Goal: Task Accomplishment & Management: Manage account settings

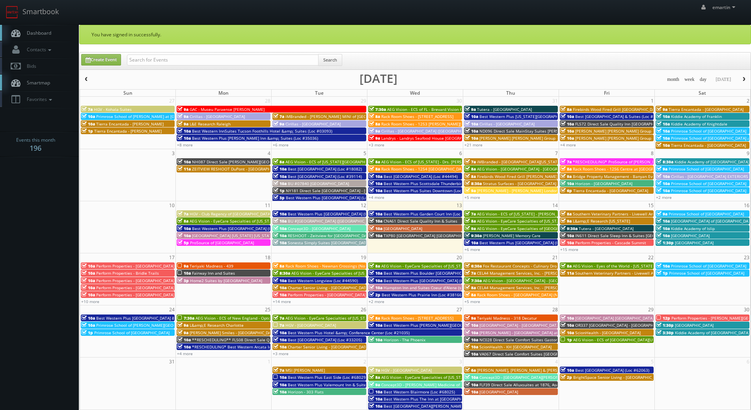
click at [58, 33] on link "Dashboard" at bounding box center [39, 33] width 79 height 16
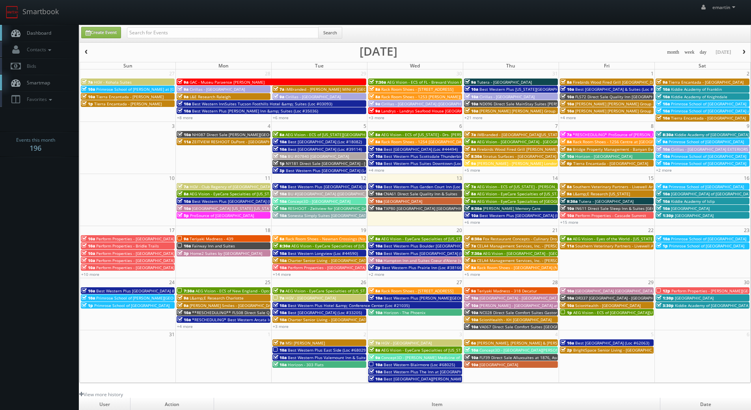
click at [44, 26] on link "Dashboard" at bounding box center [39, 33] width 79 height 16
click at [176, 37] on input "text" at bounding box center [223, 32] width 192 height 11
click at [116, 291] on span "Best Western Plus Zion Canyon Inn & Suites (Loc #45093)" at bounding box center [154, 291] width 117 height 6
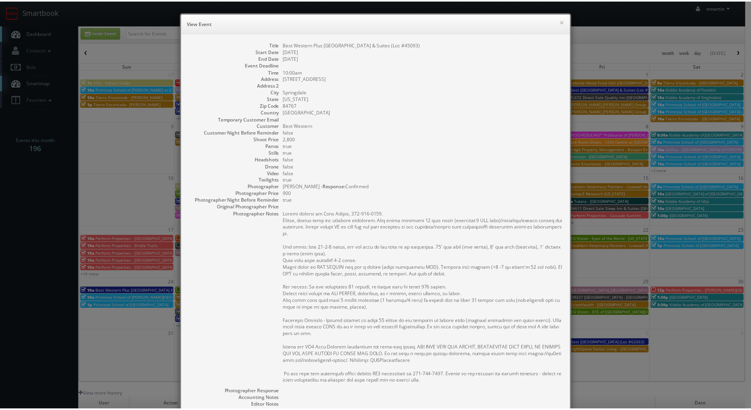
scroll to position [143, 0]
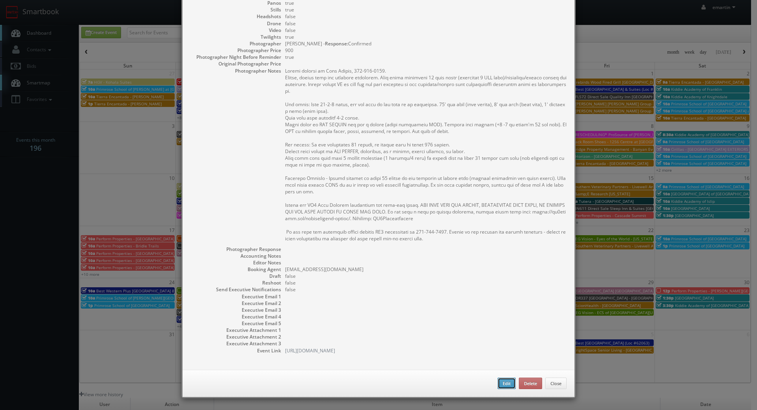
click at [499, 386] on button "Edit" at bounding box center [506, 383] width 18 height 12
type input "Best Western Plus [GEOGRAPHIC_DATA] & Suites (Loc #45093)"
type input "668 Zion Park Blvd"
type input "Springdale"
type input "84767"
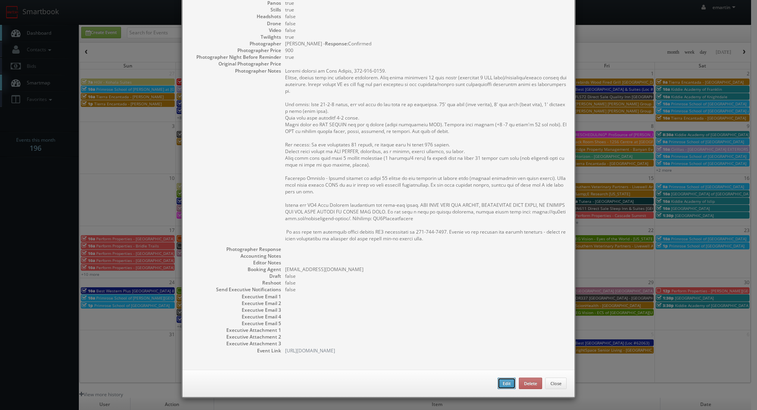
type input "2,800"
checkbox input "true"
type input "08/24/2025"
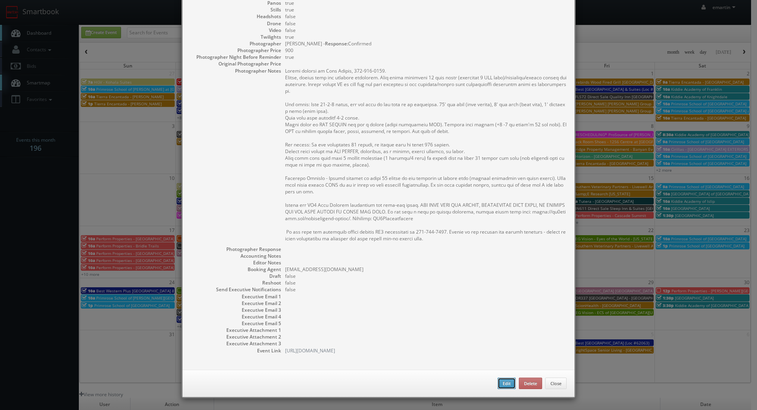
type input "08/24/2025"
type input "10:00am"
checkbox input "true"
type textarea "Onsite contact is Paul Hansen, 435-313-3274. Stills, google tour and exterior t…"
select select "[US_STATE]"
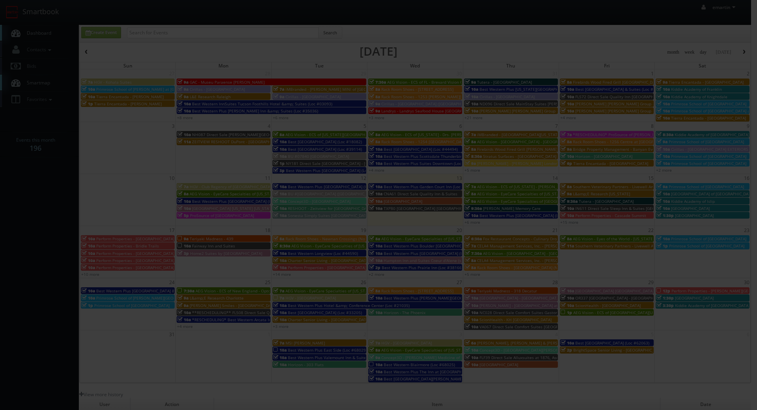
type input "2,800"
type input "900"
select select "fake55@mg.cs3calendar.com"
select select "joe@lasvegasvirtual.com"
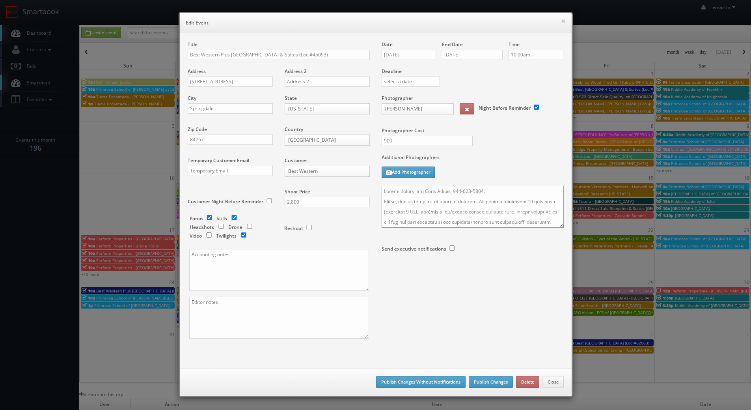
click at [486, 191] on textarea at bounding box center [473, 207] width 182 height 42
type textarea "Onsite contact is Paul Hansen, 435-313-3274. Overnight stay 8/23. Stills, googl…"
click at [483, 381] on button "Publish Changes" at bounding box center [491, 382] width 44 height 12
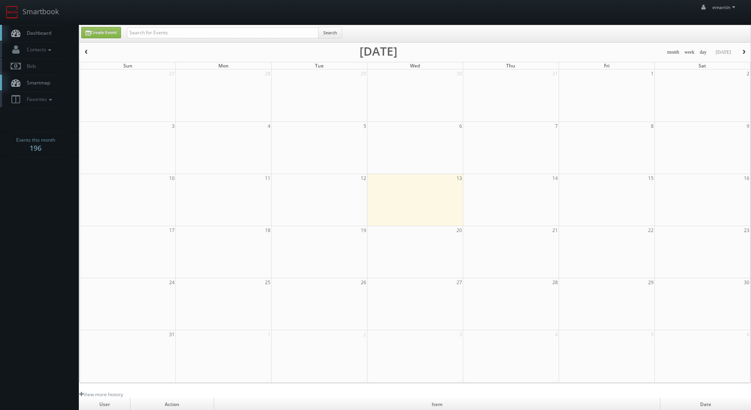
click at [60, 36] on link "Dashboard" at bounding box center [39, 33] width 79 height 16
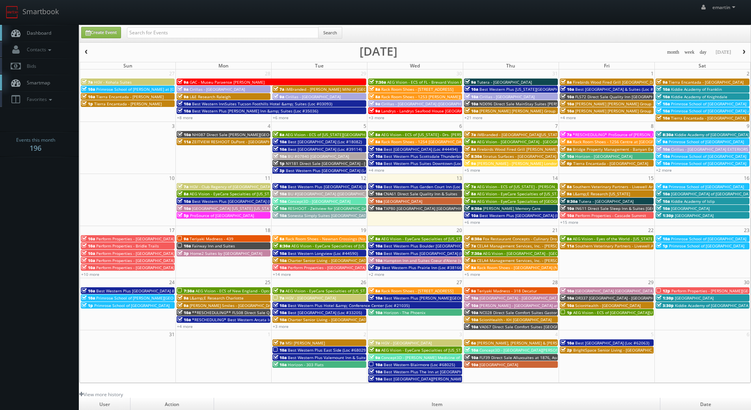
click at [45, 29] on link "Dashboard" at bounding box center [39, 33] width 79 height 16
click at [129, 30] on input "text" at bounding box center [223, 32] width 192 height 11
type input "mo005"
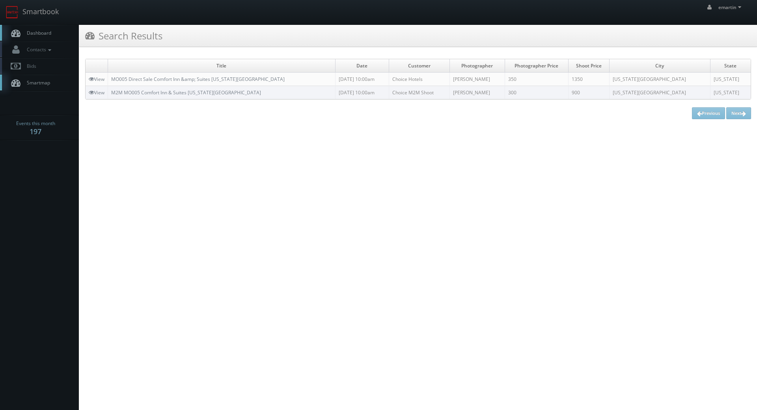
click at [41, 33] on span "Dashboard" at bounding box center [37, 33] width 28 height 7
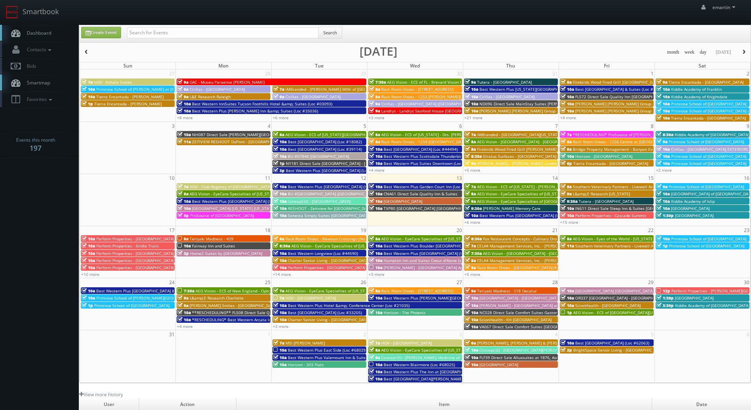
drag, startPoint x: 275, startPoint y: 7, endPoint x: 271, endPoint y: 48, distance: 40.4
click at [275, 7] on div "emartin emartin Profile Logout" at bounding box center [375, 12] width 751 height 24
click at [279, 275] on link "+14 more" at bounding box center [282, 274] width 18 height 6
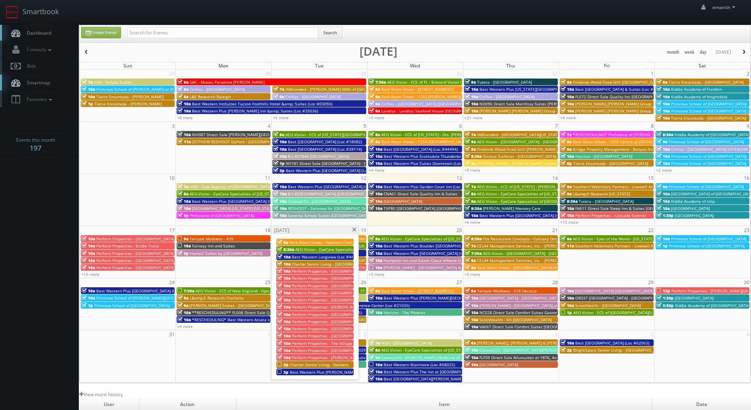
click at [356, 227] on span at bounding box center [354, 229] width 5 height 4
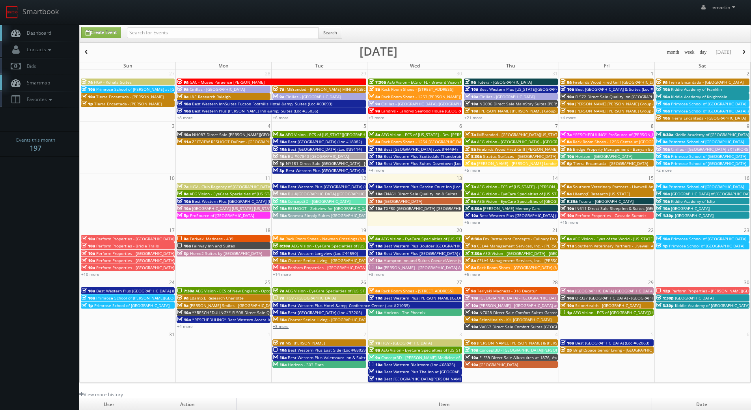
click at [277, 326] on link "+3 more" at bounding box center [281, 326] width 16 height 6
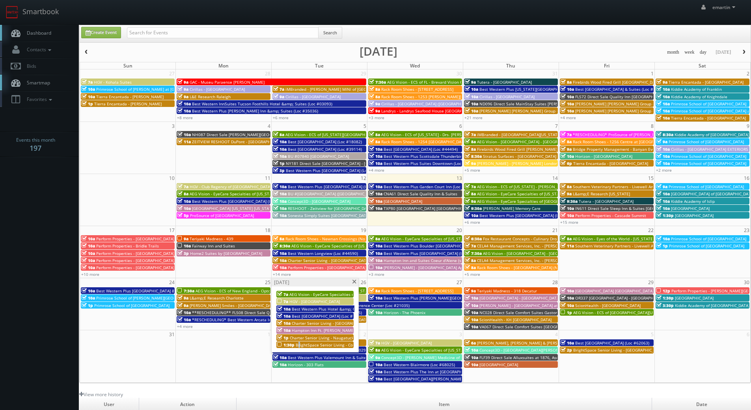
click at [298, 343] on span "BrightSpace Senior Living - Covenant [PERSON_NAME]" at bounding box center [347, 345] width 102 height 6
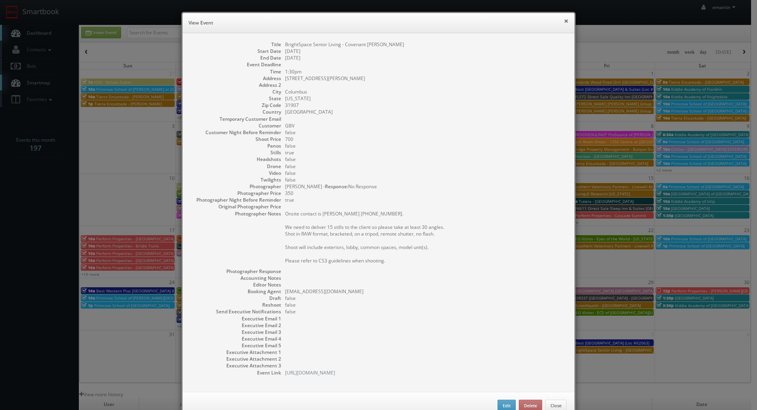
click at [564, 19] on button "×" at bounding box center [566, 21] width 5 height 6
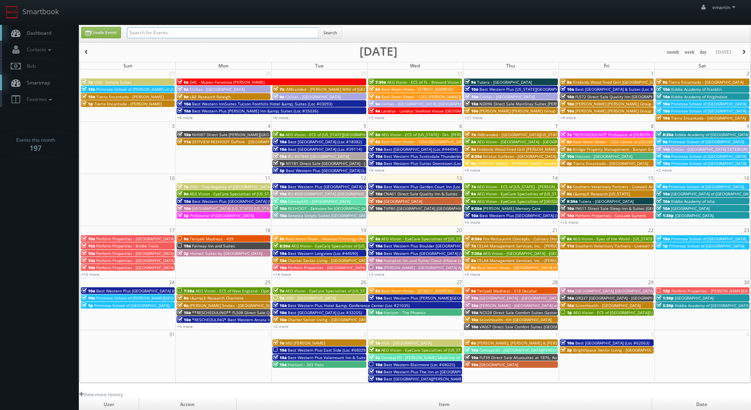
click at [168, 36] on input "text" at bounding box center [223, 32] width 192 height 11
type input "cnc91"
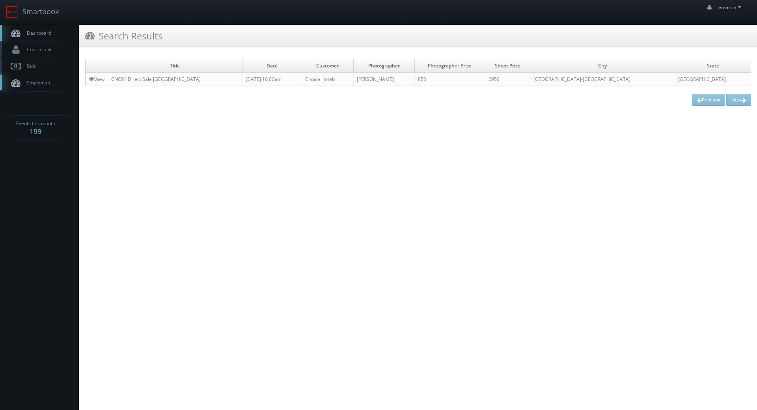
click at [47, 35] on span "Dashboard" at bounding box center [37, 33] width 28 height 7
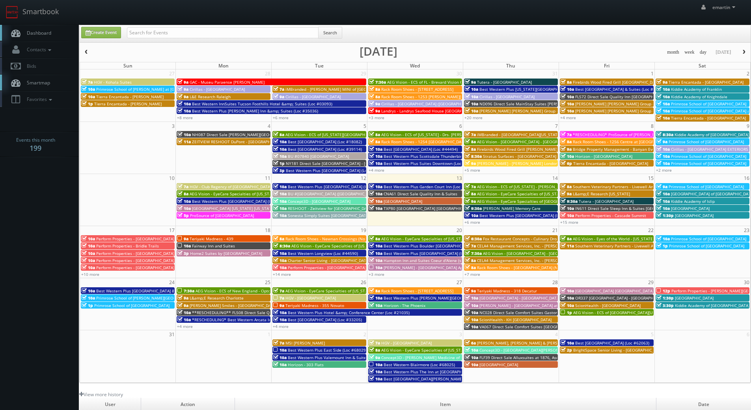
click at [52, 33] on link "Dashboard" at bounding box center [39, 33] width 79 height 16
drag, startPoint x: 56, startPoint y: 31, endPoint x: 56, endPoint y: 27, distance: 4.0
click at [56, 31] on link "Dashboard" at bounding box center [39, 33] width 79 height 16
click at [259, 18] on div "emartin emartin Profile Logout" at bounding box center [375, 12] width 751 height 24
click at [224, 38] on div "Search" at bounding box center [234, 34] width 215 height 15
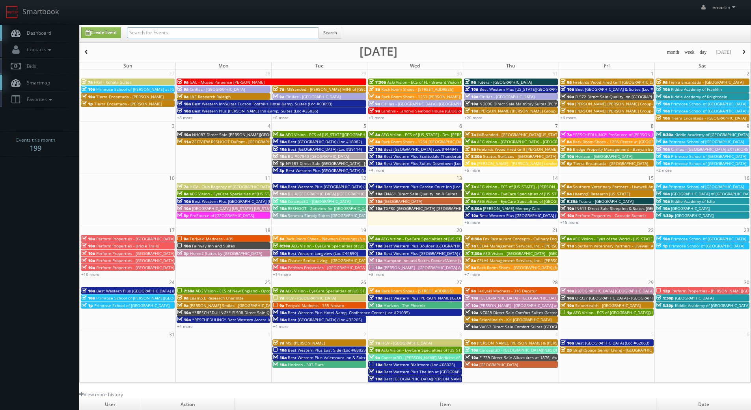
click at [225, 32] on input "text" at bounding box center [223, 32] width 192 height 11
type input "braman"
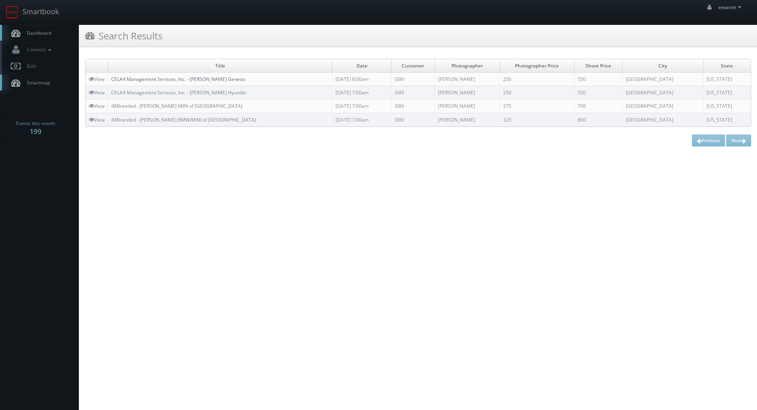
click at [136, 78] on link "CELA4 Management Services, Inc. - [PERSON_NAME] Genesis" at bounding box center [178, 79] width 134 height 7
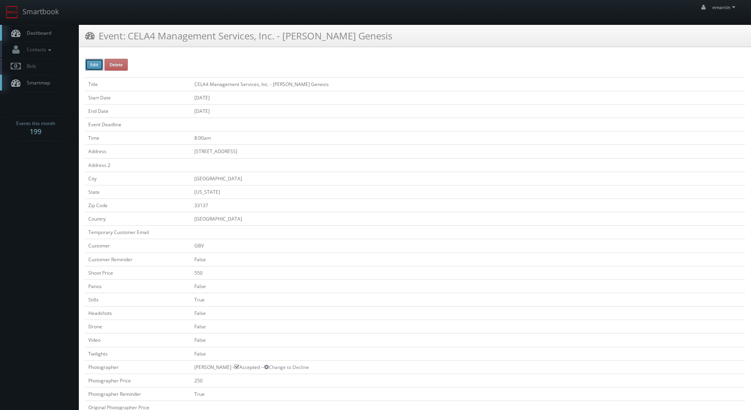
click at [97, 63] on button "Edit" at bounding box center [94, 65] width 18 height 12
type input "CELA4 Management Services, Inc. - [PERSON_NAME] Genesis"
type input "1930 NE 2nd Ave"
type input "Miami"
type input "33137"
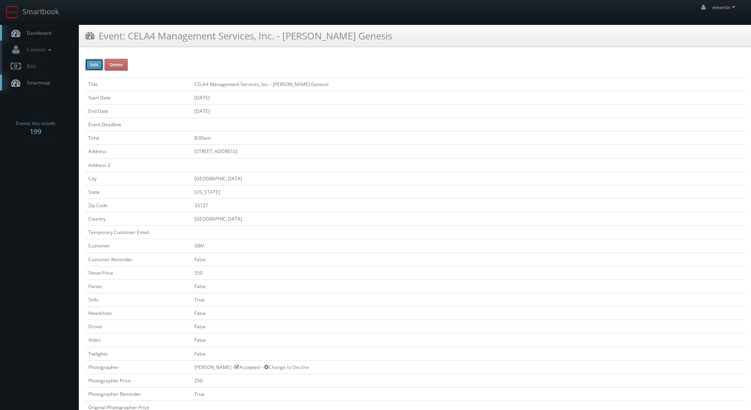
checkbox input "false"
type input "550"
checkbox input "false"
checkbox input "true"
checkbox input "false"
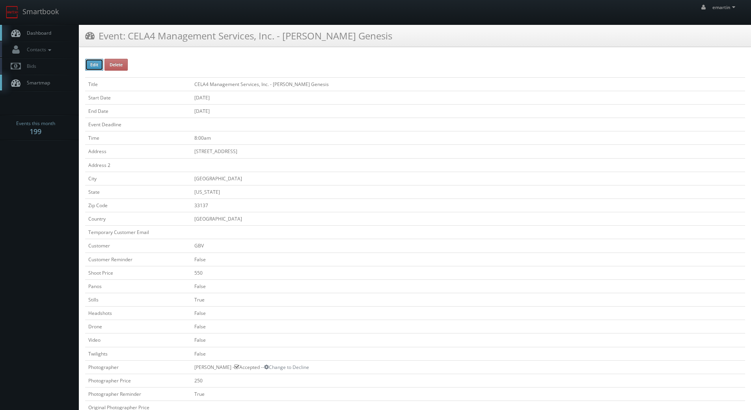
checkbox input "false"
type input "08/21/2025"
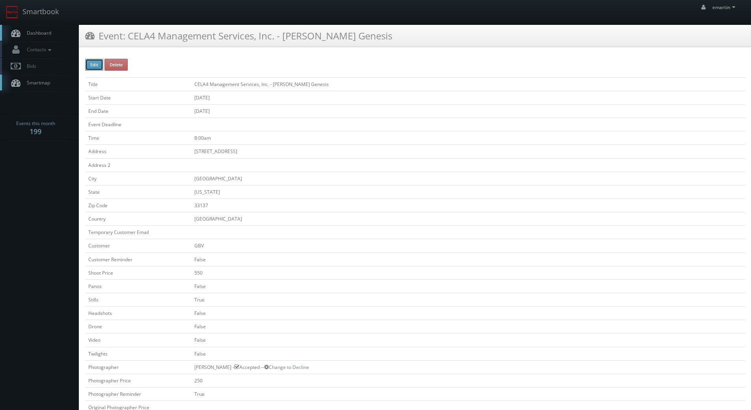
type input "08/21/2025"
type input "8:00am"
checkbox input "true"
checkbox input "false"
type input "550"
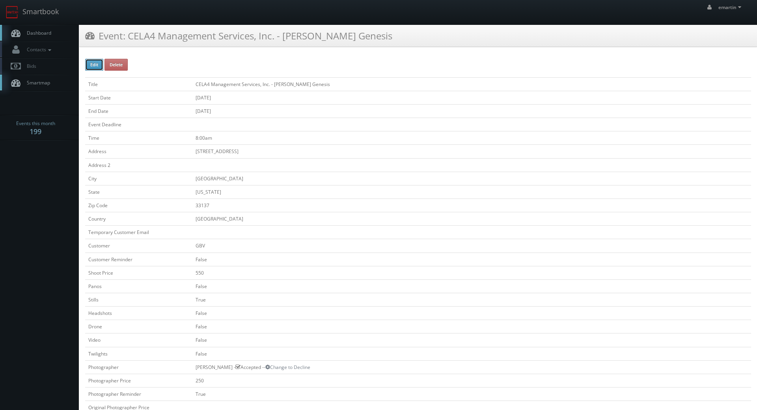
type input "250"
select select "[US_STATE]"
select select "fake72@mg.cs3calendar.com"
select select "info@3dography.com"
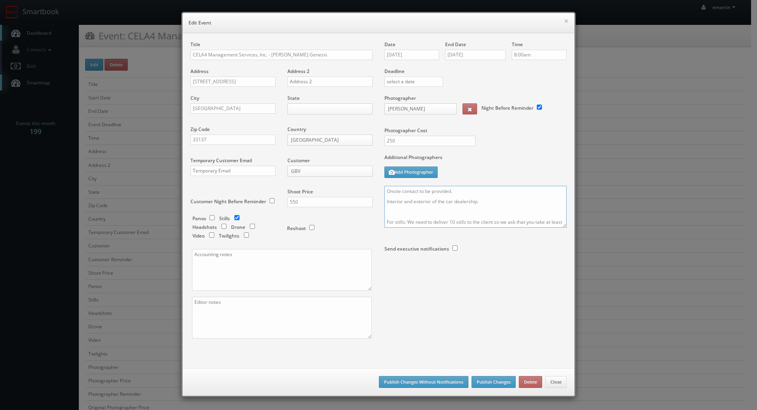
drag, startPoint x: 474, startPoint y: 190, endPoint x: 417, endPoint y: 187, distance: 56.4
click at [417, 187] on textarea "Onsite contact to be provided. Interior and exterior of the car dealership. For…" at bounding box center [475, 207] width 182 height 42
type textarea "Onsite contacts (same for both shoots) are Armando Castillo 786-368-8339 and Ro…"
click at [528, 280] on div "Date 08/21/2025 End Date 08/21/2025 Time 8:00am Deadline Photographer Jody Mend…" at bounding box center [475, 165] width 194 height 248
click button "Publish Changes"
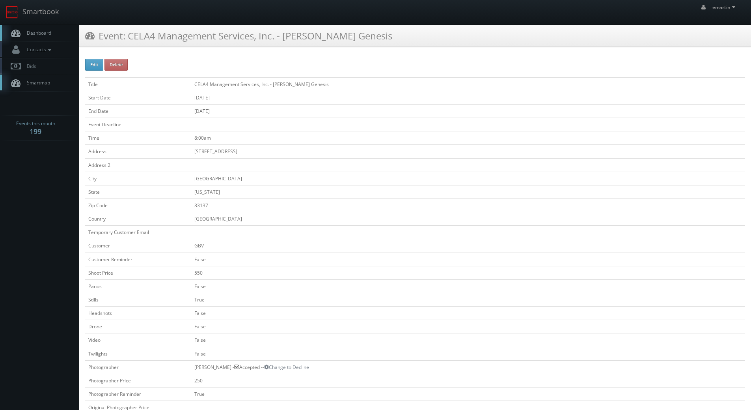
click at [55, 34] on link "Dashboard" at bounding box center [39, 33] width 79 height 16
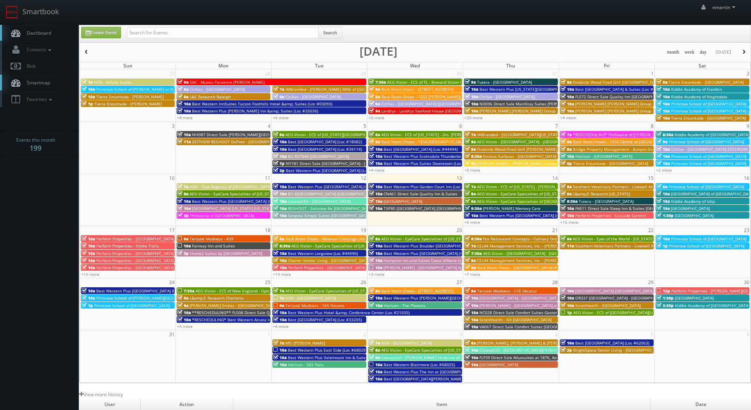
click at [24, 26] on link "Dashboard" at bounding box center [39, 33] width 79 height 16
click at [53, 36] on link "Dashboard" at bounding box center [39, 33] width 79 height 16
click at [38, 30] on span "Dashboard" at bounding box center [37, 33] width 28 height 7
click at [95, 33] on link "Create Event" at bounding box center [101, 32] width 40 height 11
type input "[DATE]"
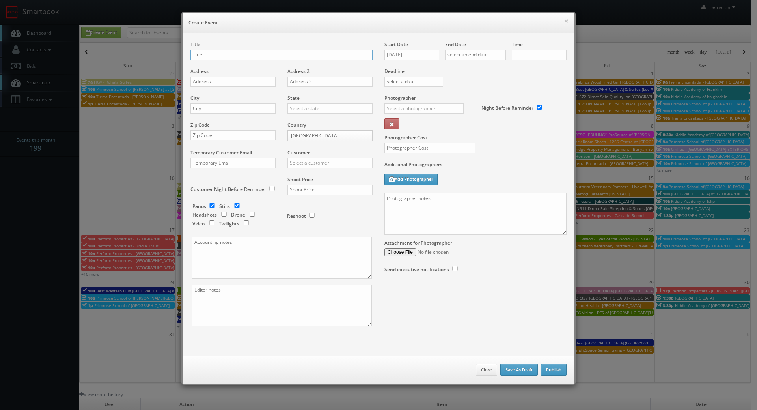
checkbox input "true"
type input "10:00am"
checkbox input "true"
type input "NY989 Direct Sale"
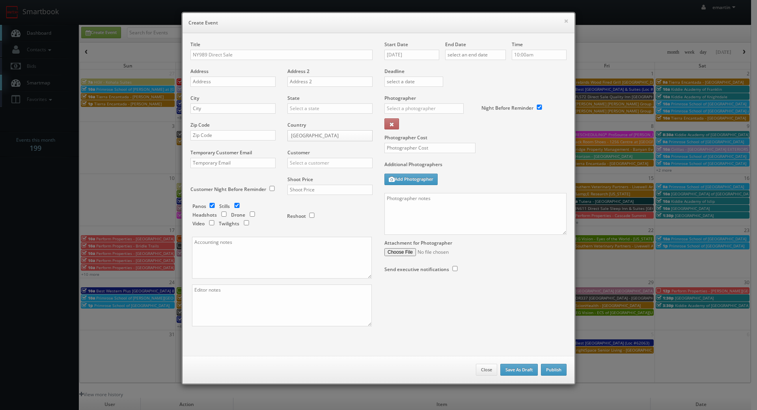
click at [403, 60] on div "Start Date 08/13/2025" at bounding box center [414, 54] width 61 height 27
click at [405, 53] on input "[DATE]" at bounding box center [411, 55] width 55 height 10
click at [415, 123] on td "19" at bounding box center [412, 126] width 11 height 11
type input "08/19/2025"
click at [475, 56] on input "text" at bounding box center [475, 55] width 61 height 10
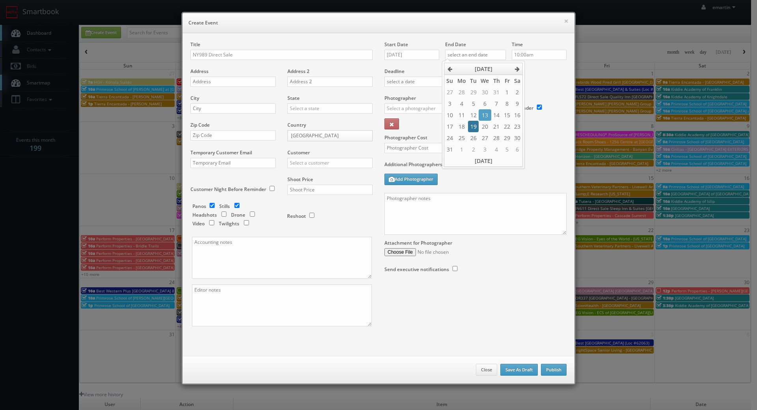
click at [471, 125] on td "19" at bounding box center [473, 126] width 11 height 11
type input "08/19/2025"
click at [545, 82] on div "Deadline" at bounding box center [475, 68] width 194 height 54
click at [411, 108] on input "text" at bounding box center [423, 108] width 79 height 10
click at [418, 129] on div "Diego Pisante" at bounding box center [427, 125] width 84 height 13
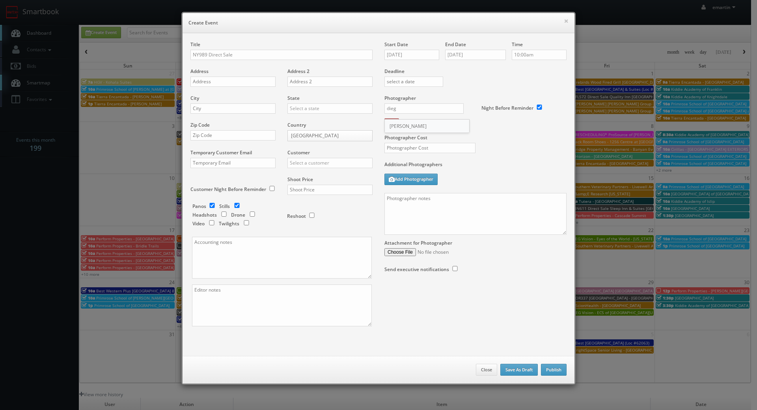
type input "Diego Pisante"
click at [501, 128] on div "Photographer Cost" at bounding box center [475, 128] width 194 height 66
click at [262, 61] on div "Title NY989 Direct Sale" at bounding box center [281, 54] width 182 height 27
click at [260, 54] on input "NY989 Direct Sale" at bounding box center [281, 55] width 182 height 10
paste input "Country Inn & Suites by Radisson Staten Island, NY"
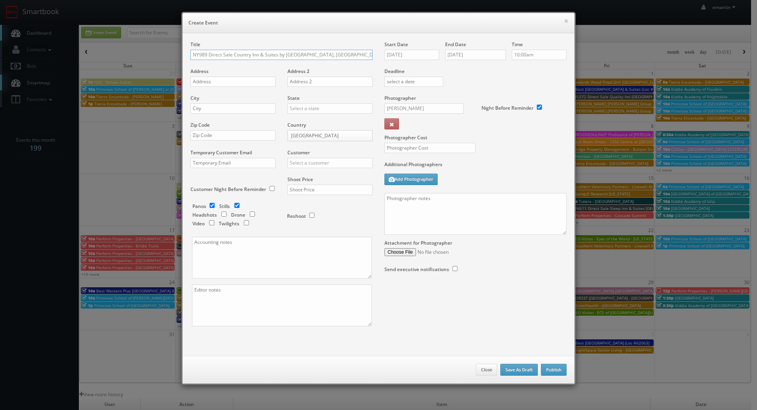
type input "NY989 Direct Sale Country Inn & Suites by [GEOGRAPHIC_DATA], [GEOGRAPHIC_DATA]"
click at [211, 79] on input "text" at bounding box center [232, 81] width 85 height 10
paste input "300 Wild Ave"
type input "300 Wild Ave"
drag, startPoint x: 223, startPoint y: 111, endPoint x: 251, endPoint y: 109, distance: 27.7
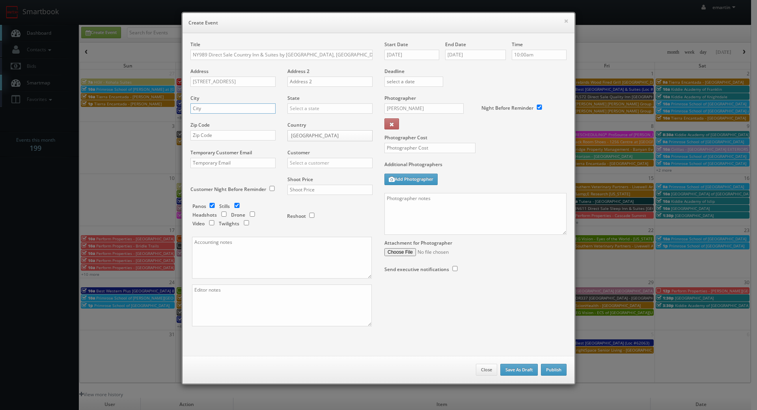
click at [223, 111] on input "text" at bounding box center [232, 108] width 85 height 10
paste input "Staten Island"
type input "Staten Island"
drag, startPoint x: 296, startPoint y: 114, endPoint x: 292, endPoint y: 112, distance: 4.9
click at [295, 112] on div "State Alabama Alaska Arizona Arkansas California Colorado Connecticut Delaware …" at bounding box center [326, 108] width 91 height 27
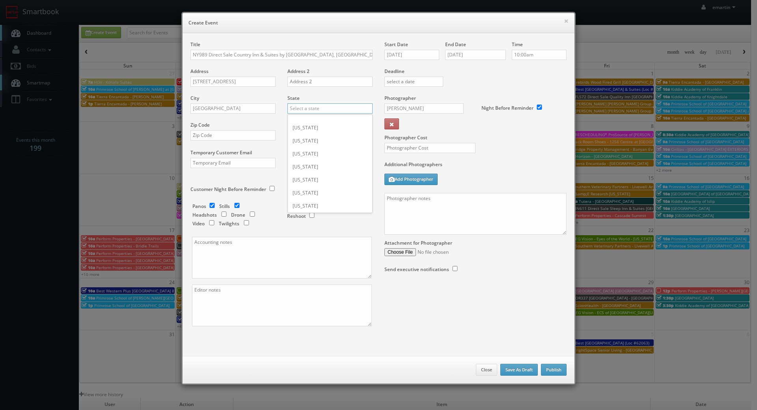
click at [313, 110] on input "text" at bounding box center [329, 108] width 85 height 10
click at [334, 116] on div "[US_STATE]" at bounding box center [330, 121] width 84 height 13
type input "[US_STATE]"
drag, startPoint x: 246, startPoint y: 127, endPoint x: 247, endPoint y: 131, distance: 4.4
click at [246, 127] on div "Zip Code" at bounding box center [235, 134] width 91 height 27
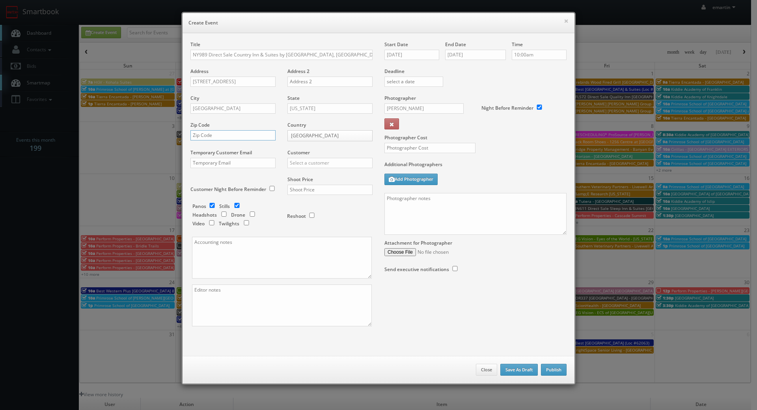
click at [247, 133] on input "text" at bounding box center [232, 135] width 85 height 10
paste input "10314"
type input "10314"
drag, startPoint x: 318, startPoint y: 167, endPoint x: 311, endPoint y: 166, distance: 6.4
click at [315, 166] on input "text" at bounding box center [329, 163] width 85 height 10
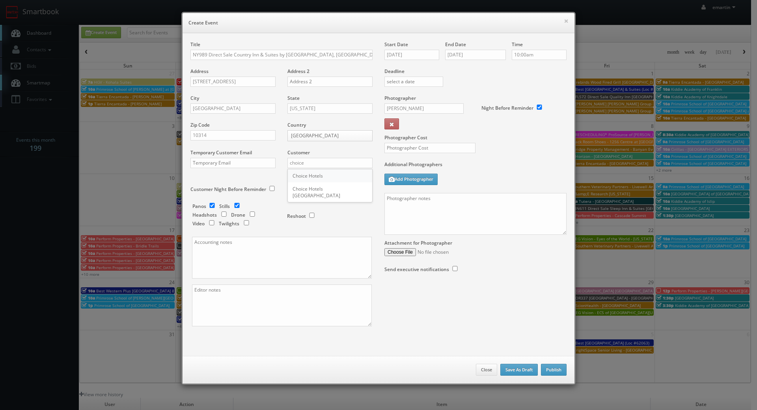
click at [309, 173] on div "Choice Hotels" at bounding box center [330, 175] width 84 height 13
type input "Choice Hotels"
click at [323, 192] on input "text" at bounding box center [329, 189] width 85 height 10
type input "1,200"
click at [320, 216] on div "Reshoot" at bounding box center [326, 212] width 79 height 19
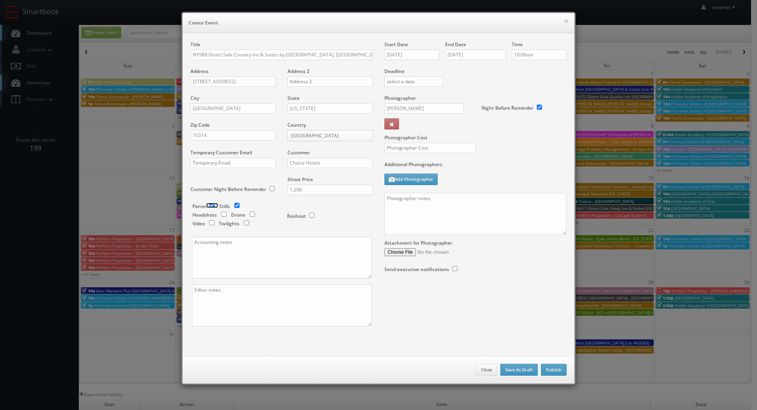
click at [207, 204] on input "checkbox" at bounding box center [212, 205] width 12 height 5
checkbox input "false"
click at [246, 222] on input "checkbox" at bounding box center [246, 222] width 12 height 5
checkbox input "false"
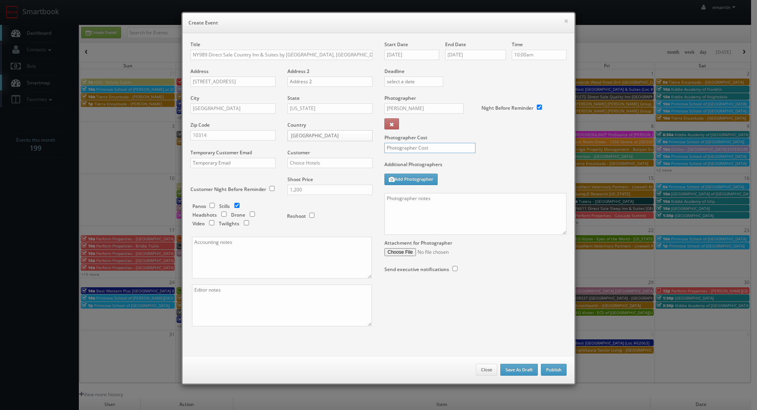
click at [408, 150] on input "text" at bounding box center [429, 148] width 91 height 10
type input "350"
click at [452, 215] on textarea at bounding box center [475, 214] width 182 height 42
click at [480, 172] on div "Additional Photographers Add Photographer" at bounding box center [475, 177] width 182 height 32
click at [485, 212] on textarea at bounding box center [475, 214] width 182 height 42
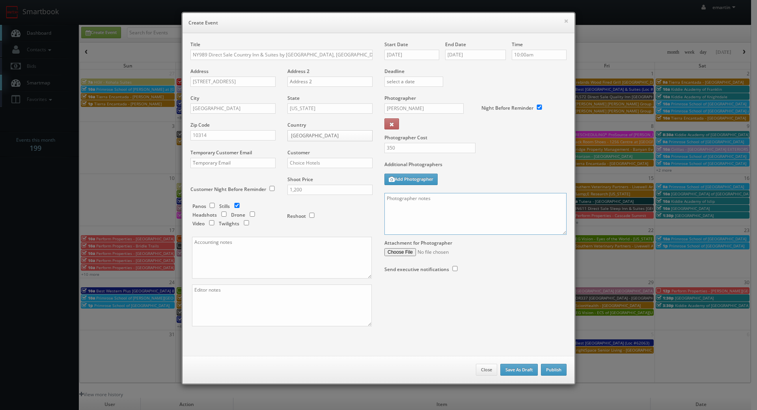
paste textarea "Onsite contact is _____. Stills only. Full shoot including _ room types/exterio…"
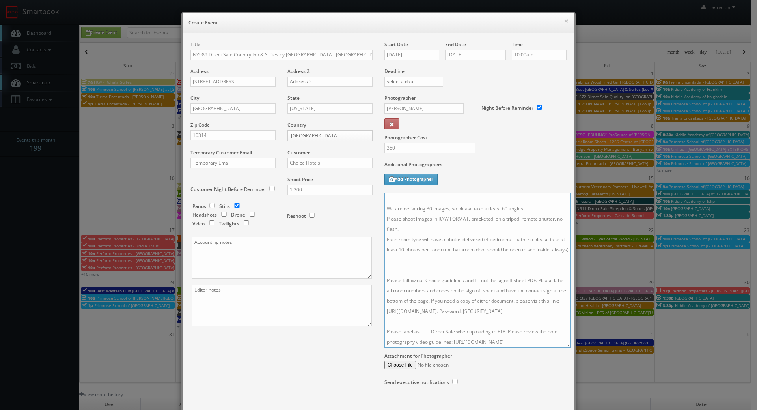
scroll to position [53, 0]
drag, startPoint x: 559, startPoint y: 230, endPoint x: 563, endPoint y: 352, distance: 121.5
click at [563, 347] on textarea "Onsite contact is _____. Stills only. Full shoot including _ room types/exterio…" at bounding box center [477, 270] width 186 height 155
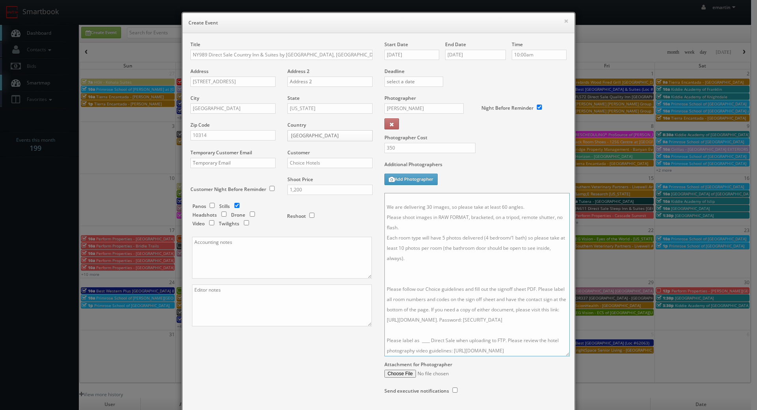
click at [425, 339] on textarea "Onsite contact is _____. Stills only. Full shoot including _ room types/exterio…" at bounding box center [476, 274] width 185 height 163
click at [427, 339] on textarea "Onsite contact is _____. Stills only. Full shoot including _ room types/exterio…" at bounding box center [476, 274] width 185 height 163
click at [406, 263] on textarea "Onsite contact is _____. Stills only. Full shoot including _ room types/exterio…" at bounding box center [476, 274] width 185 height 163
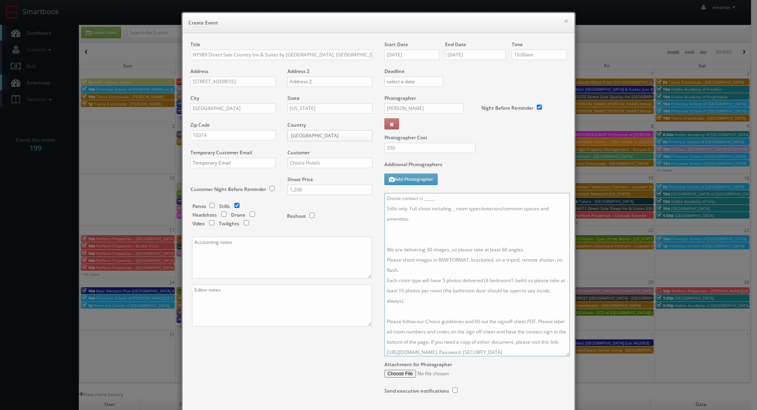
click at [401, 233] on textarea "Onsite contact is _____. Stills only. Full shoot including _ room types/exterio…" at bounding box center [476, 274] width 185 height 163
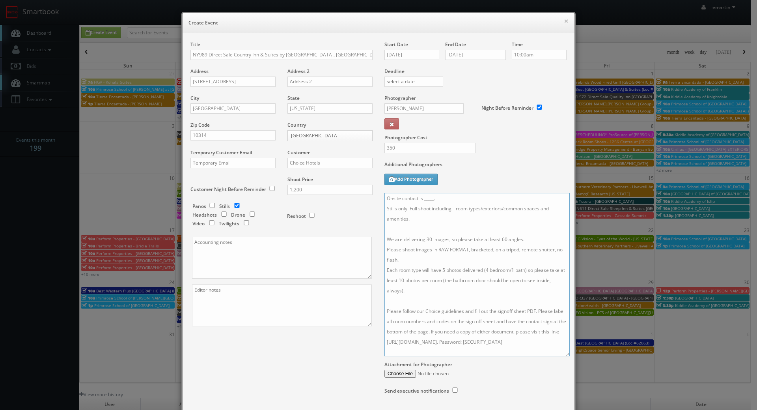
drag, startPoint x: 452, startPoint y: 207, endPoint x: 455, endPoint y: 233, distance: 26.2
click at [455, 215] on textarea "Onsite contact is _____. Stills only. Full shoot including _ room types/exterio…" at bounding box center [476, 274] width 185 height 163
click at [454, 204] on textarea "Onsite contact is _____. Stills only. Full shoot including _ room types/exterio…" at bounding box center [476, 274] width 185 height 163
drag, startPoint x: 442, startPoint y: 200, endPoint x: 452, endPoint y: 202, distance: 10.9
click at [419, 196] on textarea "Onsite contact is _____. Stills only. Full shoot including 5 room types/exterio…" at bounding box center [476, 274] width 185 height 163
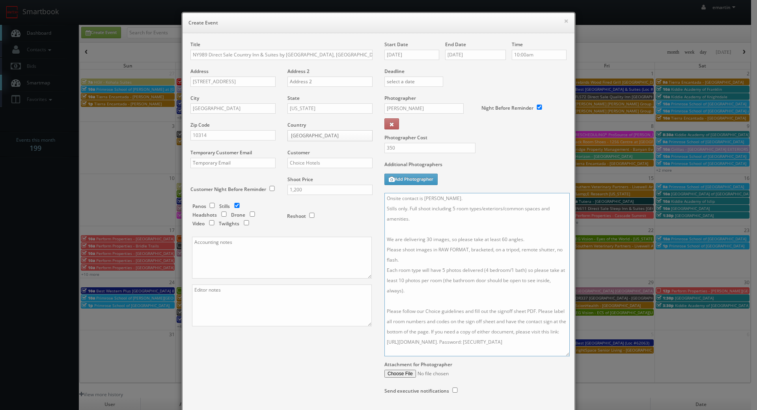
type textarea "Onsite contact is Randy Infante. Stills only. Full shoot including 5 room types…"
drag, startPoint x: 407, startPoint y: 50, endPoint x: 402, endPoint y: 55, distance: 7.0
click at [407, 51] on input "08/19/2025" at bounding box center [411, 55] width 55 height 10
click at [505, 149] on div "Photographer Cost 350" at bounding box center [475, 128] width 194 height 66
drag, startPoint x: 444, startPoint y: 289, endPoint x: 440, endPoint y: 307, distance: 18.9
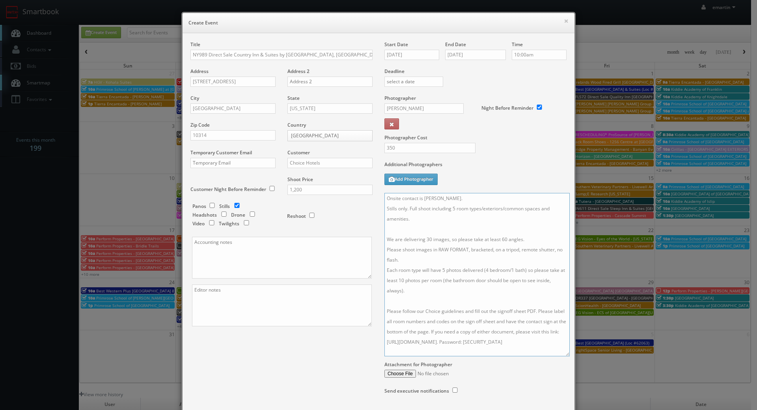
click at [444, 289] on textarea "Onsite contact is Randy Infante. Stills only. Full shoot including 5 room types…" at bounding box center [476, 274] width 185 height 163
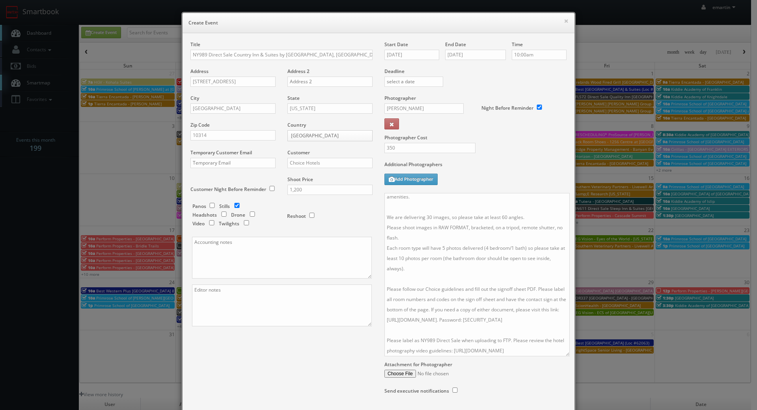
click at [286, 378] on div "Title NY989 Direct Sale Country Inn & Suites by Radisson Staten Island, NY Addr…" at bounding box center [378, 225] width 388 height 369
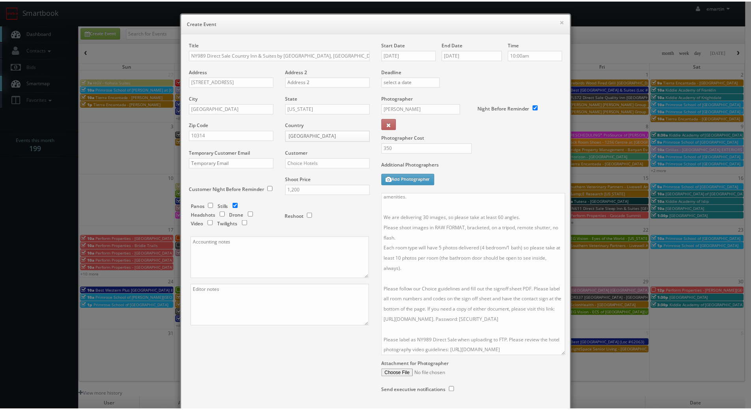
scroll to position [56, 0]
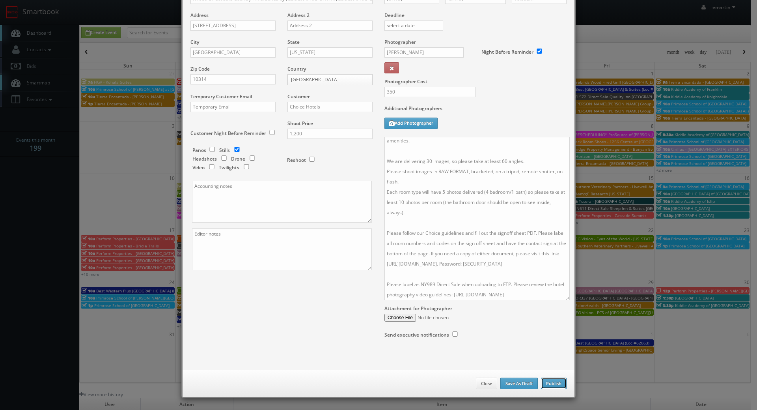
click at [553, 383] on button "Publish" at bounding box center [554, 383] width 26 height 12
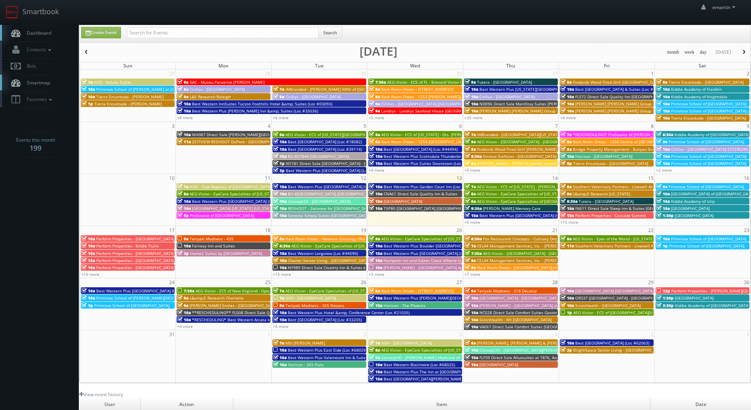
click at [48, 35] on span "Dashboard" at bounding box center [37, 33] width 28 height 7
drag, startPoint x: 230, startPoint y: 20, endPoint x: 129, endPoint y: 19, distance: 100.9
click at [230, 20] on div "emartin emartin Profile Logout" at bounding box center [375, 12] width 751 height 24
click at [282, 274] on link "+15 more" at bounding box center [282, 274] width 18 height 6
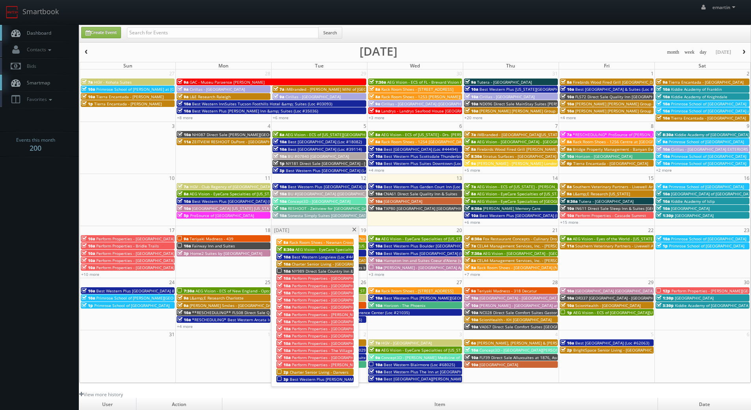
click at [213, 351] on td at bounding box center [224, 360] width 96 height 44
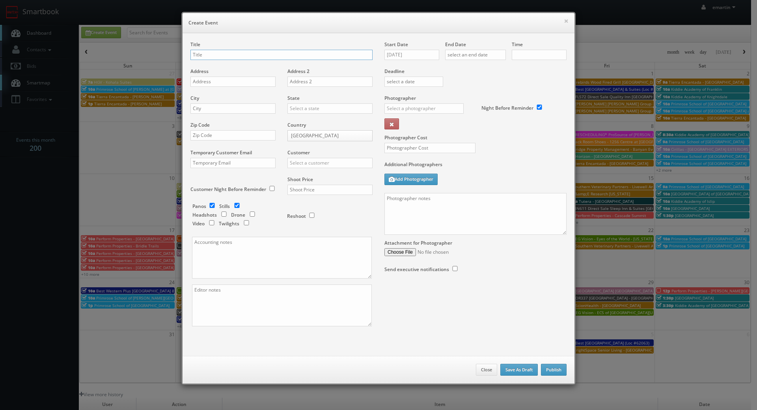
checkbox input "true"
type input "10:00am"
checkbox input "true"
drag, startPoint x: 479, startPoint y: 366, endPoint x: 473, endPoint y: 365, distance: 5.7
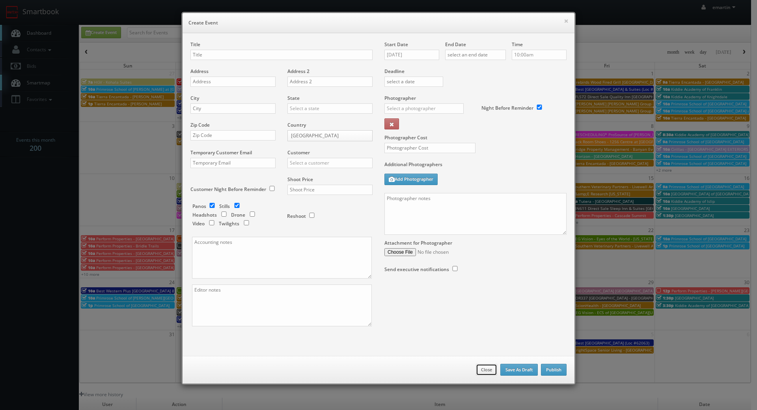
click at [479, 366] on button "Close" at bounding box center [486, 369] width 21 height 12
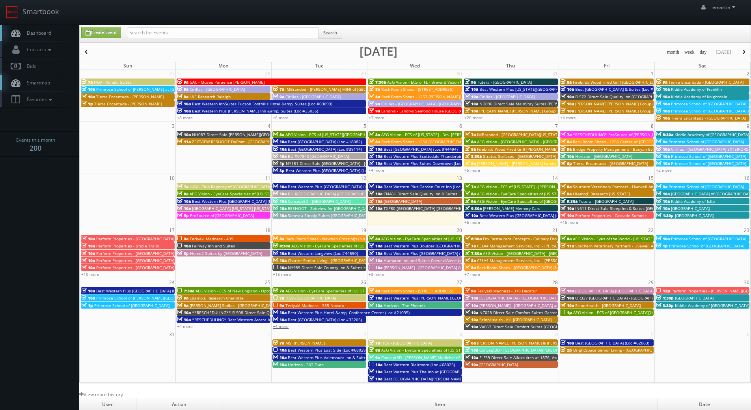
click at [286, 324] on link "+4 more" at bounding box center [281, 326] width 16 height 6
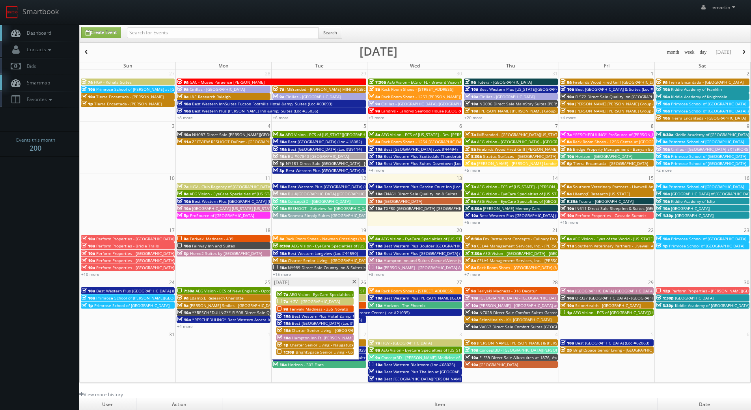
click at [304, 351] on span "BrightSpace Senior Living - Covenant [PERSON_NAME]" at bounding box center [347, 352] width 102 height 6
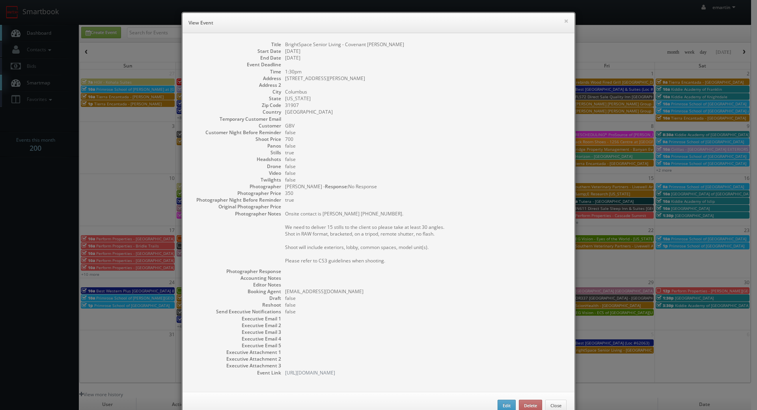
click at [334, 43] on dd "BrightSpace Senior Living - Covenant [PERSON_NAME]" at bounding box center [425, 44] width 281 height 7
copy dl "BrightSpace Senior Living - Covenant [PERSON_NAME]"
click at [299, 81] on dd "[STREET_ADDRESS][PERSON_NAME]" at bounding box center [425, 78] width 281 height 7
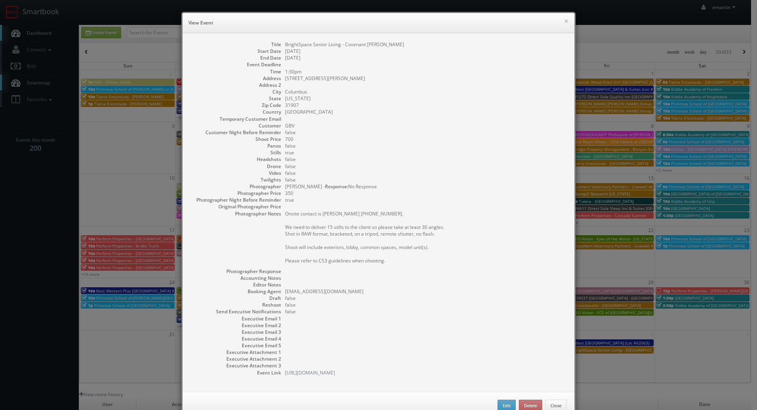
click at [299, 78] on dd "[STREET_ADDRESS][PERSON_NAME]" at bounding box center [425, 78] width 281 height 7
copy dl "[STREET_ADDRESS][PERSON_NAME]"
click at [292, 96] on dd "[US_STATE]" at bounding box center [425, 98] width 281 height 7
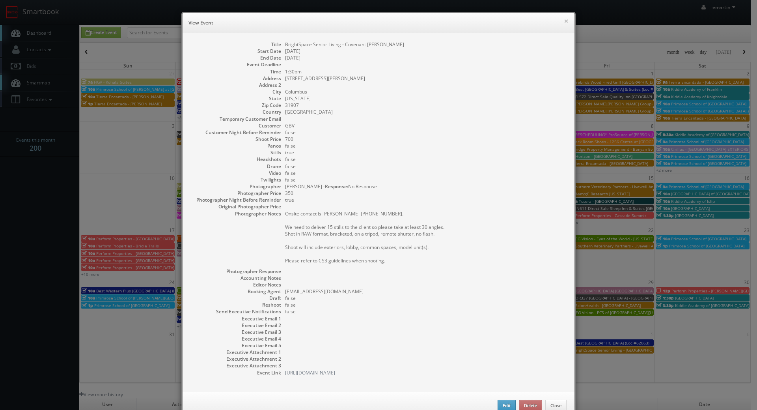
click at [287, 90] on dd "Columbus" at bounding box center [425, 91] width 281 height 7
copy dd "Columbus"
click at [300, 101] on dd "[US_STATE]" at bounding box center [425, 98] width 281 height 7
click at [287, 97] on dd "[US_STATE]" at bounding box center [425, 98] width 281 height 7
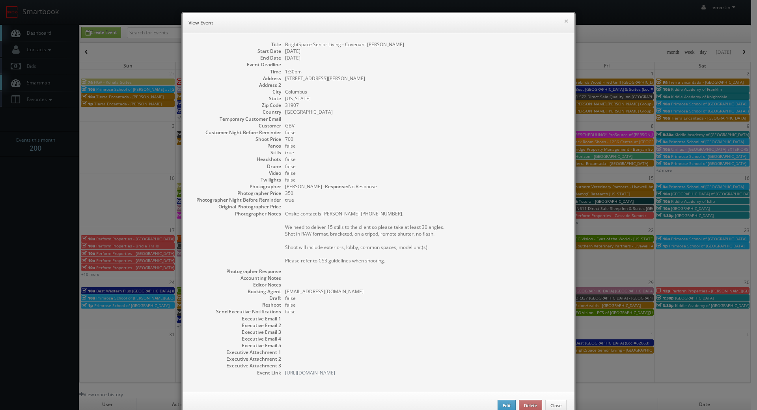
drag, startPoint x: 302, startPoint y: 112, endPoint x: 296, endPoint y: 109, distance: 6.9
click at [302, 112] on dd "[GEOGRAPHIC_DATA]" at bounding box center [425, 111] width 281 height 7
click at [290, 106] on dd "31907" at bounding box center [425, 105] width 281 height 7
copy dd "31907"
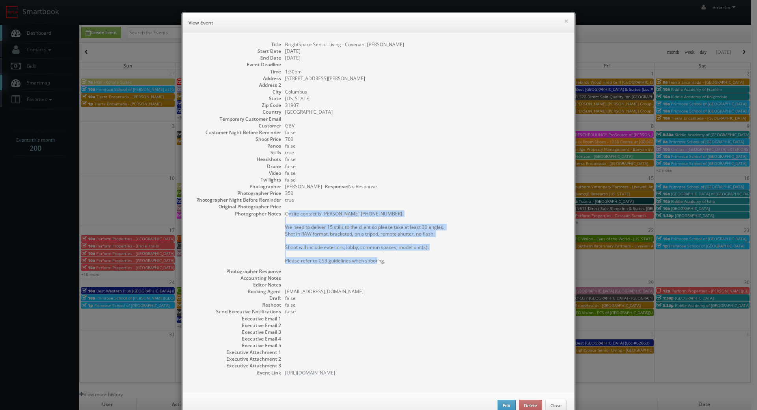
drag, startPoint x: 399, startPoint y: 257, endPoint x: 285, endPoint y: 214, distance: 122.3
click at [285, 214] on pre "Onsite contact is Mindy Yates 417-414-8912. We need to deliver 15 stills to the…" at bounding box center [425, 237] width 281 height 54
drag, startPoint x: 295, startPoint y: 217, endPoint x: 289, endPoint y: 214, distance: 6.5
click at [295, 217] on pre "Onsite contact is Mindy Yates 417-414-8912. We need to deliver 15 stills to the…" at bounding box center [425, 237] width 281 height 54
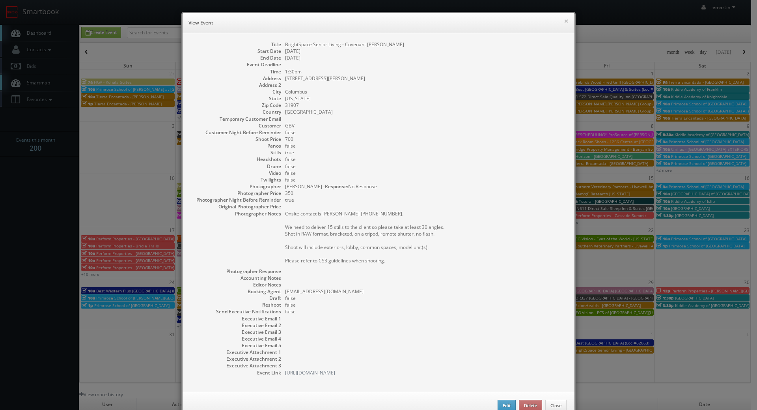
click at [285, 212] on pre "Onsite contact is Mindy Yates 417-414-8912. We need to deliver 15 stills to the…" at bounding box center [425, 237] width 281 height 54
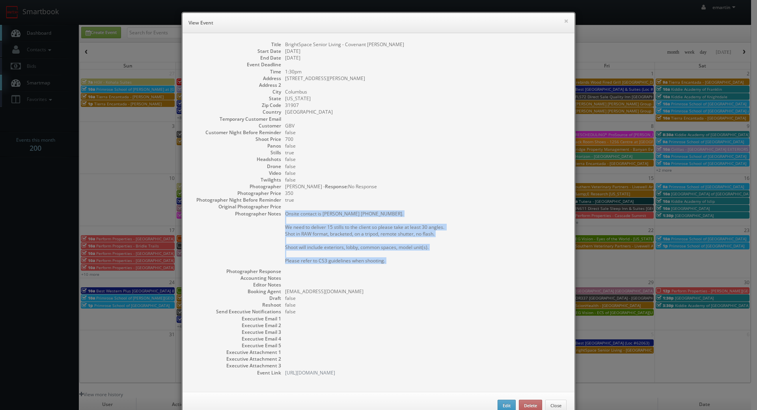
drag, startPoint x: 295, startPoint y: 218, endPoint x: 397, endPoint y: 263, distance: 111.7
click at [397, 263] on pre "Onsite contact is Mindy Yates 417-414-8912. We need to deliver 15 stills to the…" at bounding box center [425, 237] width 281 height 54
copy dl "Onsite contact is Mindy Yates 417-414-8912. We need to deliver 15 stills to the…"
click at [527, 403] on button "Delete" at bounding box center [530, 405] width 23 height 12
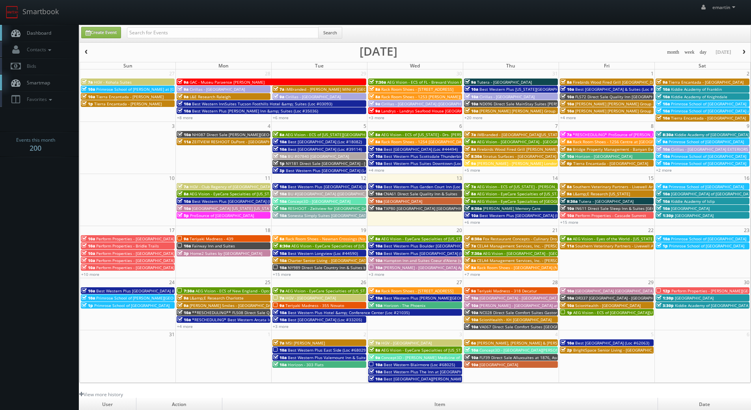
click at [28, 28] on link "Dashboard" at bounding box center [39, 33] width 79 height 16
click at [121, 34] on link "Create Event" at bounding box center [101, 32] width 40 height 11
type input "[DATE]"
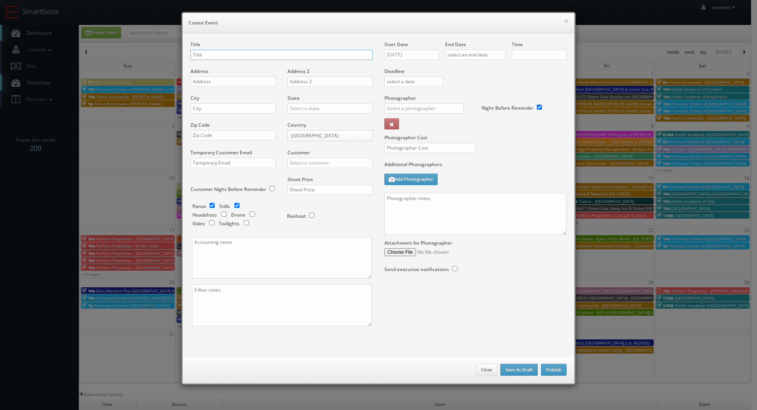
checkbox input "true"
type input "10:00am"
checkbox input "true"
drag, startPoint x: 290, startPoint y: 52, endPoint x: 388, endPoint y: 56, distance: 98.6
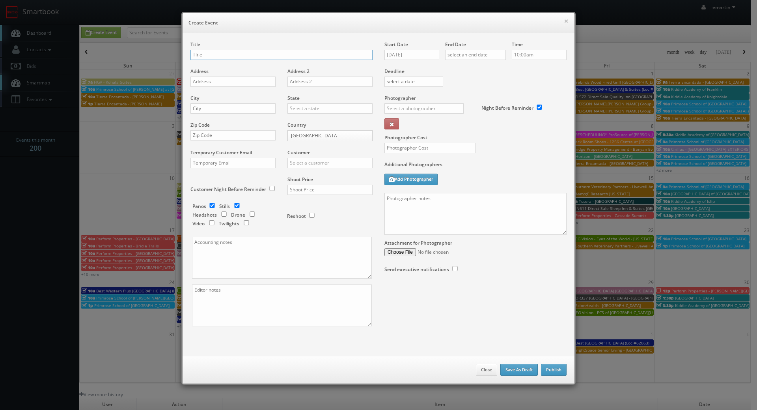
click at [290, 52] on input "text" at bounding box center [281, 55] width 182 height 10
paste input "BrightSpace Senior Living - Covenant [PERSON_NAME]"
type input "BrightSpace Senior Living - Covenant [PERSON_NAME]"
click at [218, 93] on div "Address" at bounding box center [235, 81] width 91 height 27
click at [225, 84] on input "text" at bounding box center [232, 81] width 85 height 10
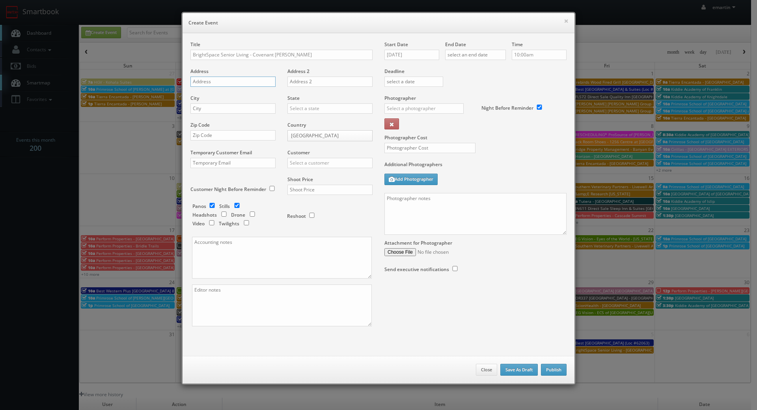
paste input "[STREET_ADDRESS][PERSON_NAME]"
type input "[STREET_ADDRESS][PERSON_NAME]"
click at [231, 108] on input "text" at bounding box center [232, 108] width 85 height 10
paste input "Columbus"
type input "Columbus"
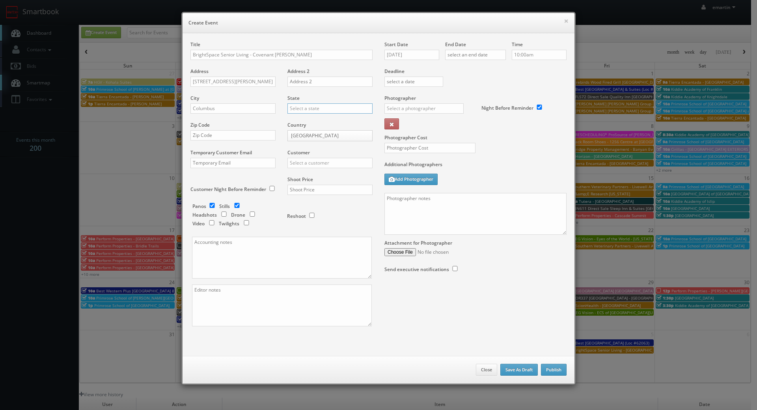
drag, startPoint x: 298, startPoint y: 107, endPoint x: 307, endPoint y: 108, distance: 8.7
click at [300, 107] on input "text" at bounding box center [329, 108] width 85 height 10
click at [309, 178] on div "[US_STATE]" at bounding box center [330, 178] width 84 height 13
type input "[US_STATE]"
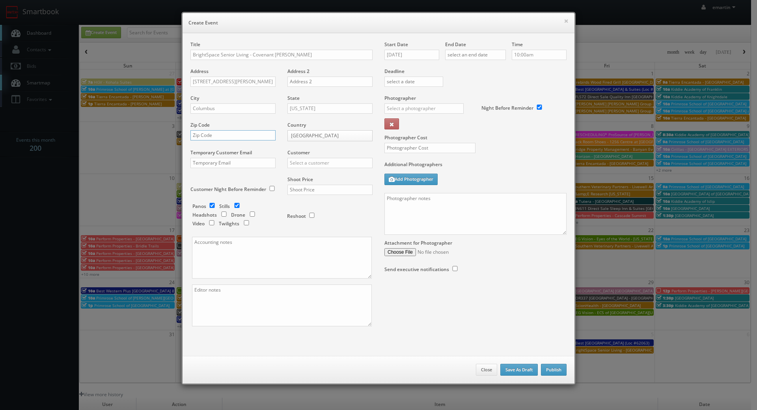
drag, startPoint x: 218, startPoint y: 138, endPoint x: 239, endPoint y: 138, distance: 21.3
click at [218, 138] on input "text" at bounding box center [232, 135] width 85 height 10
paste input "31907"
type input "31907"
click at [331, 170] on div "Customer Choice Hotels ACC Concept3D Firebirds GBV Choice Hotels Canada Heartla…" at bounding box center [326, 162] width 91 height 27
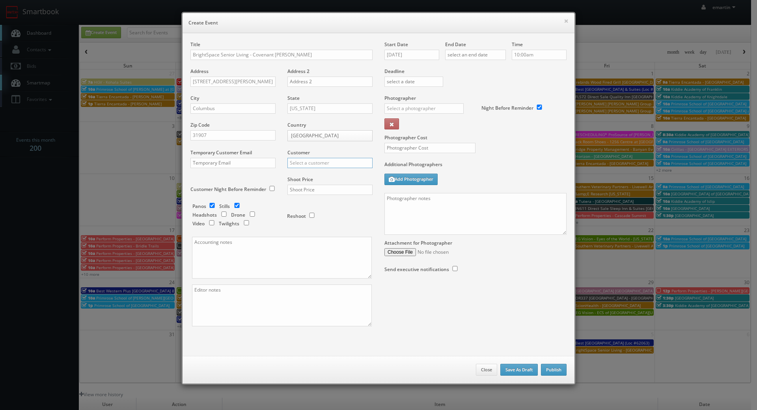
click at [339, 163] on input "text" at bounding box center [329, 163] width 85 height 10
click at [324, 176] on div "GBV" at bounding box center [330, 175] width 84 height 13
type input "GBV"
click at [321, 188] on input "text" at bounding box center [329, 189] width 85 height 10
type input "700"
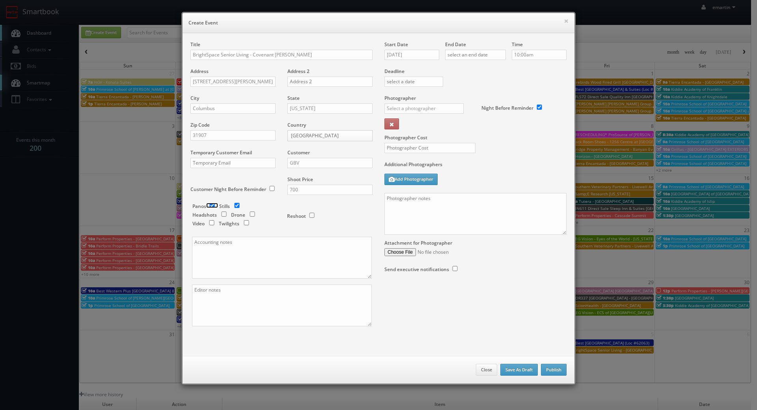
click at [208, 204] on input "checkbox" at bounding box center [212, 205] width 12 height 5
checkbox input "false"
click at [419, 105] on input "text" at bounding box center [423, 108] width 79 height 10
click at [400, 125] on div "[PERSON_NAME]" at bounding box center [427, 125] width 84 height 13
type input "[PERSON_NAME]"
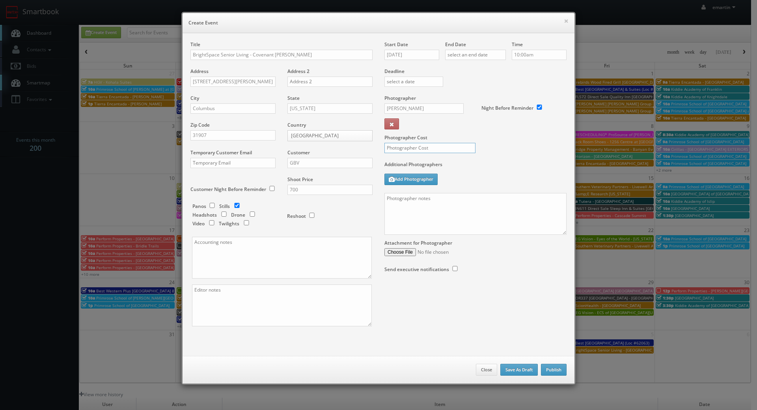
drag, startPoint x: 397, startPoint y: 144, endPoint x: 397, endPoint y: 139, distance: 5.1
click at [397, 143] on input "text" at bounding box center [429, 148] width 91 height 10
type input "350"
click at [409, 51] on input "[DATE]" at bounding box center [411, 55] width 55 height 10
click at [412, 137] on td "26" at bounding box center [412, 137] width 11 height 11
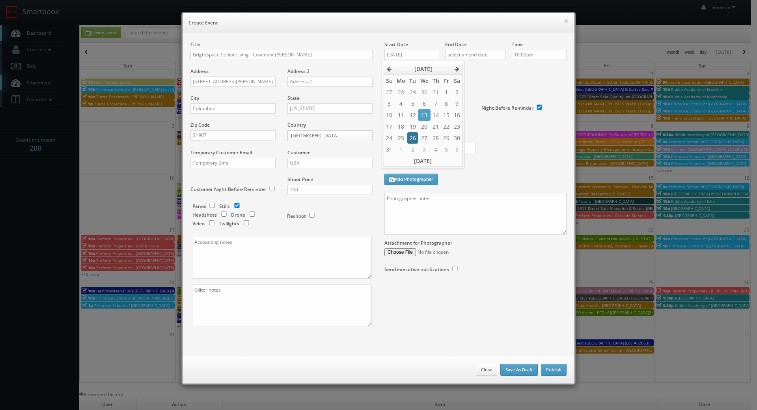
type input "[DATE]"
click at [472, 51] on input "text" at bounding box center [475, 55] width 61 height 10
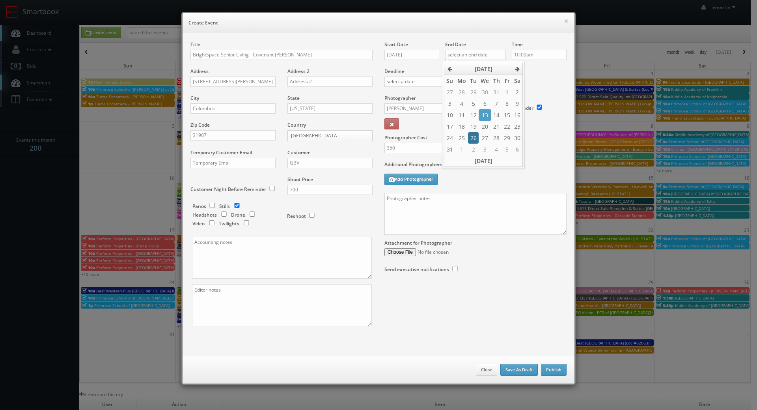
click at [471, 136] on td "26" at bounding box center [473, 137] width 11 height 11
type input "08/26/2025"
click at [549, 66] on div "Time 10:00am" at bounding box center [536, 54] width 61 height 27
click at [543, 55] on input "10:00am" at bounding box center [539, 55] width 55 height 10
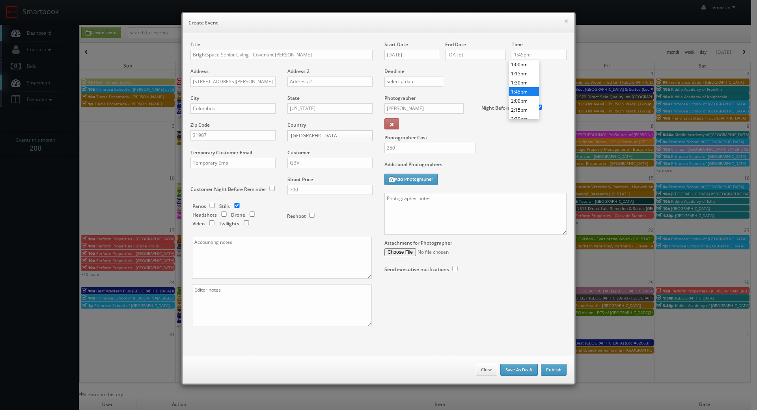
click at [521, 87] on li "1:45pm" at bounding box center [524, 91] width 30 height 9
click at [537, 54] on input "1:45pm" at bounding box center [539, 55] width 55 height 10
type input "1:30pm"
click at [520, 64] on li "1:30pm" at bounding box center [524, 64] width 30 height 9
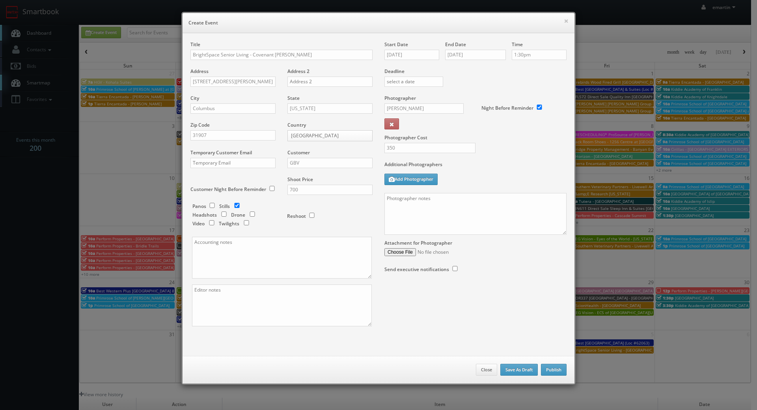
click at [506, 159] on div "Photographer Cost 350" at bounding box center [475, 128] width 194 height 66
click at [445, 224] on textarea at bounding box center [475, 214] width 182 height 42
paste textarea "Onsite contact is Mindy Yates 417-414-8912. We need to deliver 15 stills to the…"
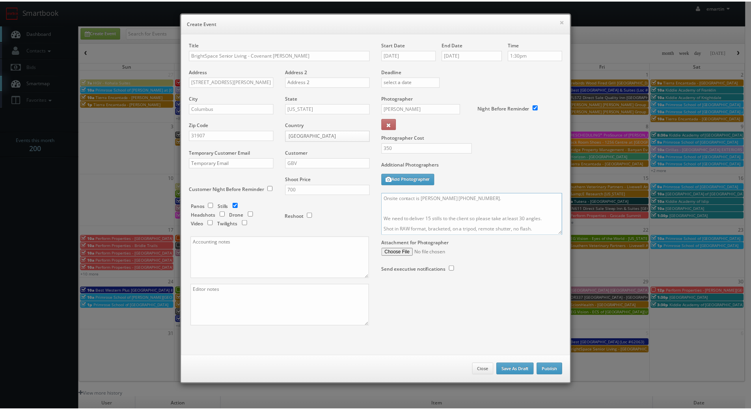
scroll to position [49, 0]
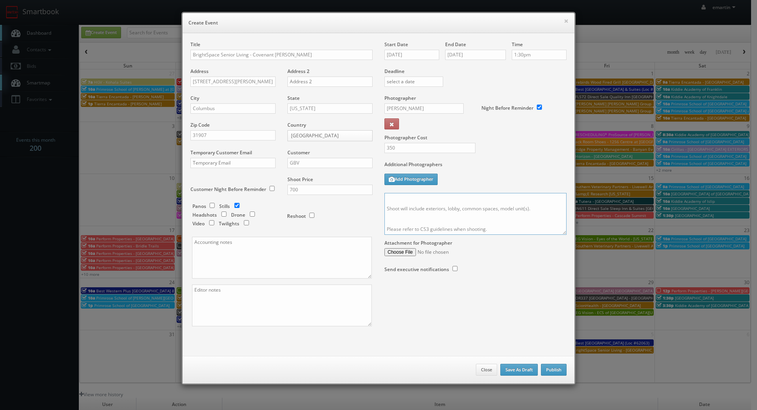
type textarea "Onsite contact is Mindy Yates 417-414-8912. We need to deliver 15 stills to the…"
click at [494, 284] on div "Start Date 08/26/2025 End Date 08/26/2025 Time 1:30pm Deadline Photographer Chr…" at bounding box center [475, 164] width 194 height 247
click at [521, 322] on div "Title BrightSpace Senior Living - Covenant Woods Address 5424 Woodruff Farm Rd …" at bounding box center [378, 190] width 388 height 299
click at [558, 367] on button "Publish" at bounding box center [554, 369] width 26 height 12
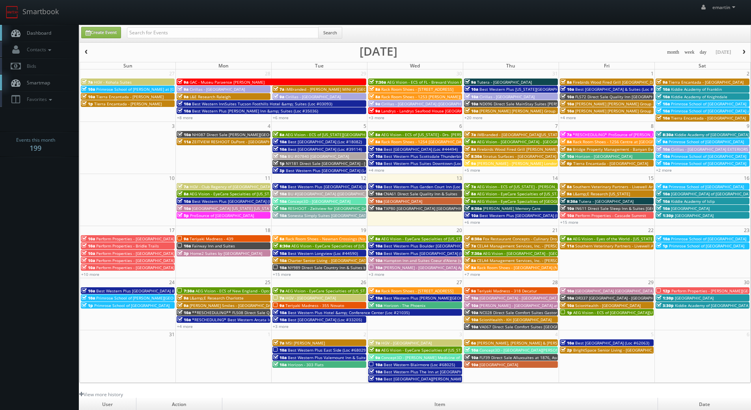
click at [46, 26] on link "Dashboard" at bounding box center [39, 33] width 79 height 16
click at [171, 29] on input "text" at bounding box center [223, 32] width 192 height 11
type input "mo575"
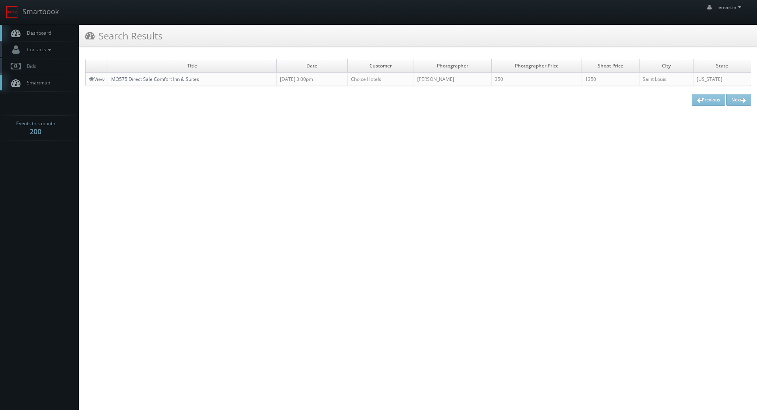
click at [173, 82] on link "MO575 Direct Sale Comfort Inn & Suites" at bounding box center [155, 79] width 88 height 7
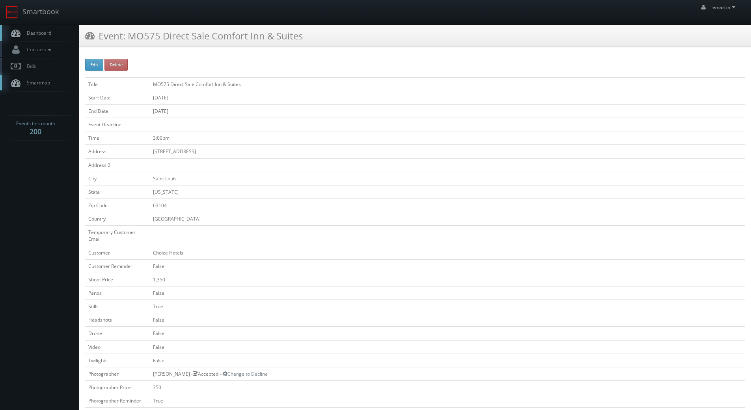
click at [47, 32] on span "Dashboard" at bounding box center [37, 33] width 28 height 7
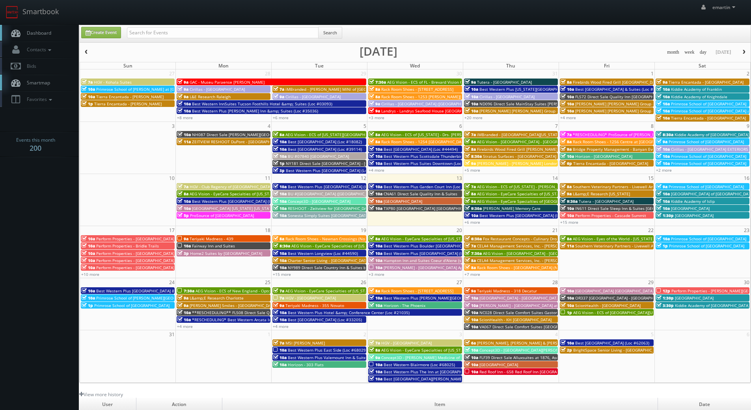
drag, startPoint x: 164, startPoint y: 17, endPoint x: 265, endPoint y: 35, distance: 102.1
click at [164, 17] on div "emartin emartin Profile Logout" at bounding box center [375, 12] width 751 height 24
click at [741, 52] on span "button" at bounding box center [744, 52] width 6 height 5
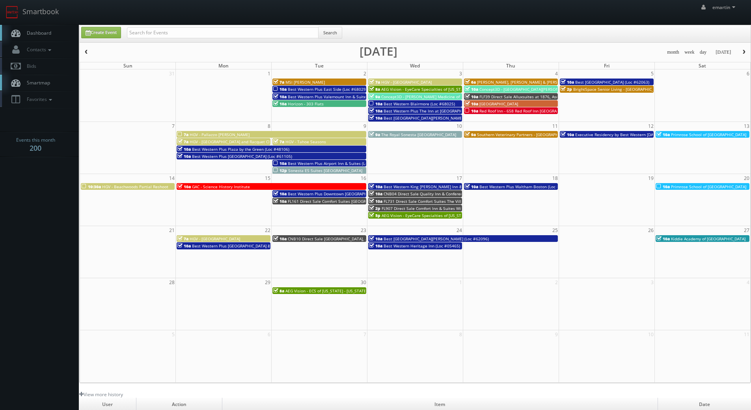
click at [236, 184] on span "GAC - Science History Institute" at bounding box center [221, 187] width 58 height 6
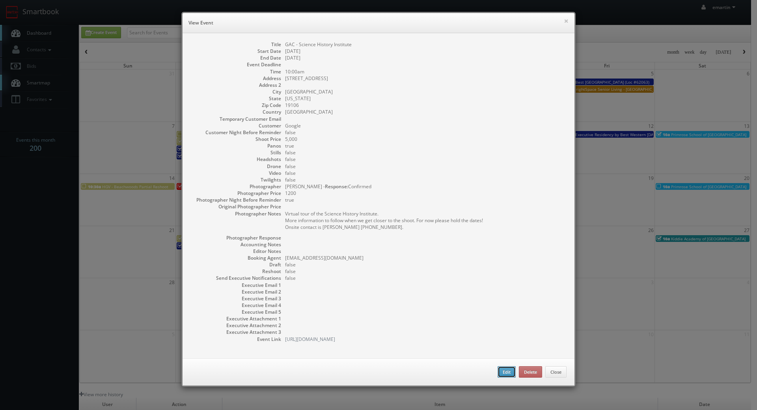
click at [498, 371] on button "Edit" at bounding box center [506, 372] width 18 height 12
type input "GAC - Science History Institute"
type input "[STREET_ADDRESS]"
type input "[GEOGRAPHIC_DATA]"
type input "19106"
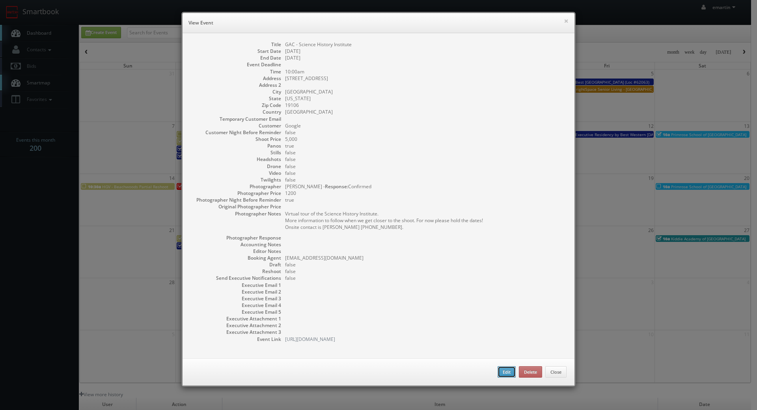
type input "5,000"
checkbox input "true"
type input "[DATE]"
type input "10:00am"
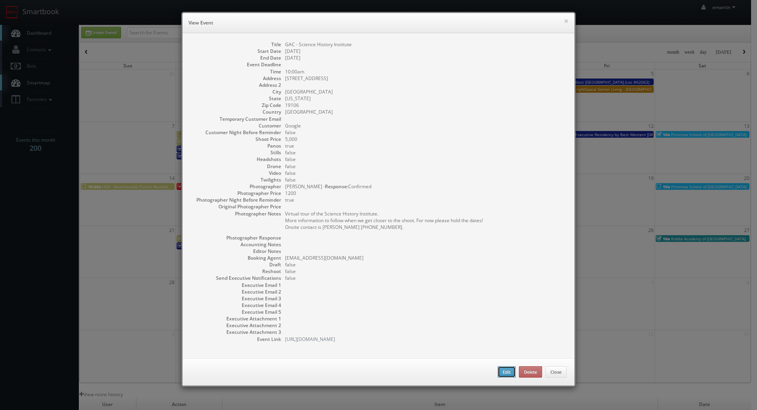
checkbox input "true"
type textarea "Virtual tour of the Science History Institute. More information to follow when …"
type input "5,000"
type input "1200"
select select "[US_STATE]"
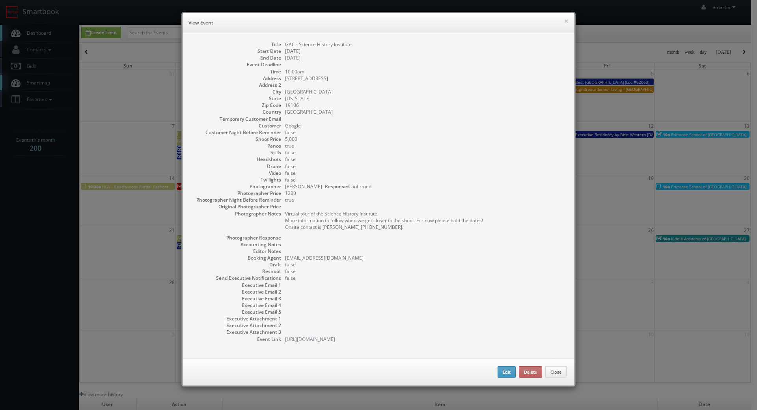
select select "[EMAIL_ADDRESS][DOMAIN_NAME]"
select select "[PERSON_NAME][EMAIL_ADDRESS][DOMAIN_NAME]"
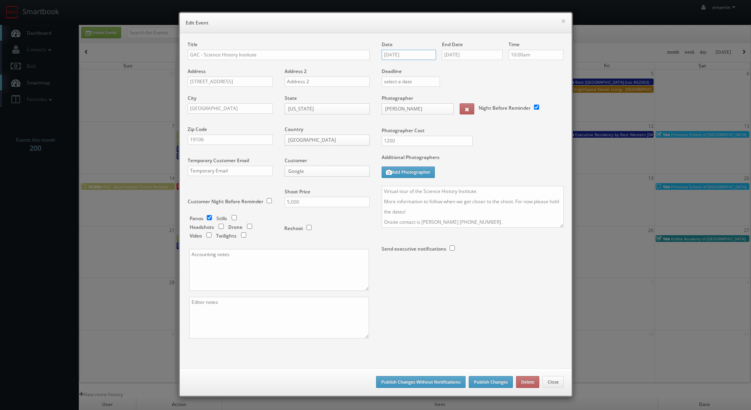
click at [413, 54] on input "[DATE]" at bounding box center [409, 55] width 55 height 10
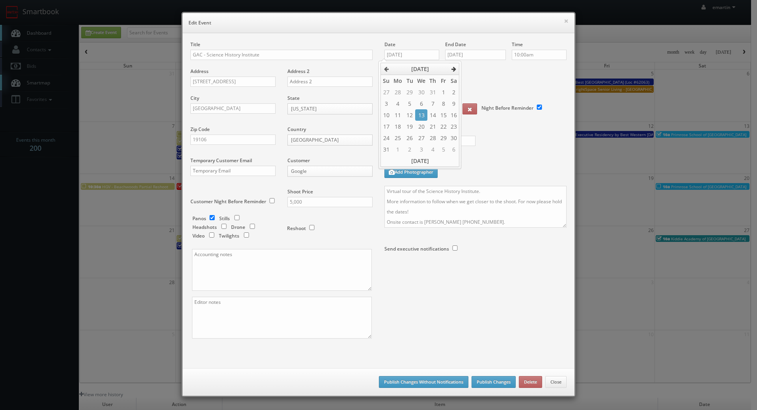
click at [455, 71] on icon at bounding box center [453, 69] width 5 height 6
click at [456, 71] on th at bounding box center [454, 69] width 11 height 12
click at [401, 139] on td "27" at bounding box center [397, 137] width 13 height 11
type input "[DATE]"
drag, startPoint x: 490, startPoint y: 80, endPoint x: 492, endPoint y: 56, distance: 24.2
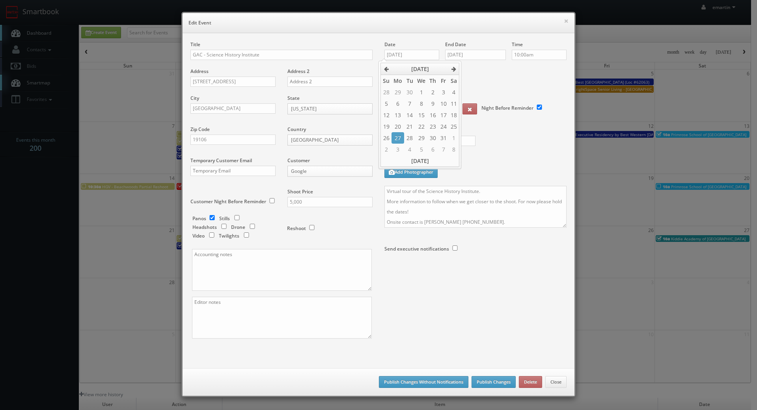
click at [490, 80] on div "Deadline" at bounding box center [475, 68] width 194 height 54
click at [492, 54] on input "09/16/2025" at bounding box center [475, 55] width 61 height 10
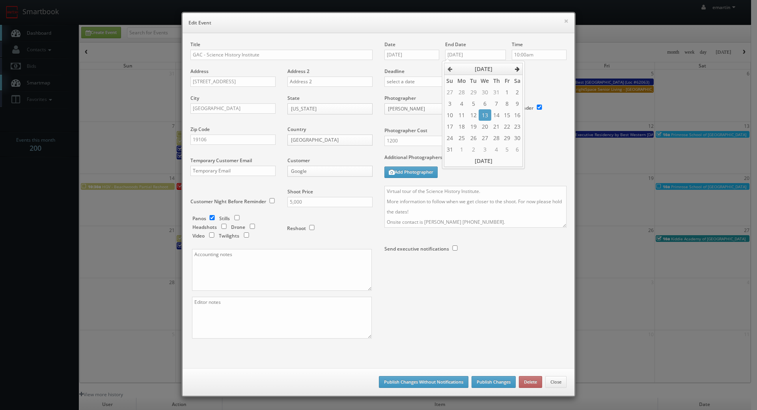
click at [516, 65] on th at bounding box center [517, 69] width 11 height 12
click at [470, 140] on td "28" at bounding box center [473, 137] width 11 height 11
type input "10/28/2025"
click at [545, 76] on div "Deadline" at bounding box center [475, 68] width 194 height 54
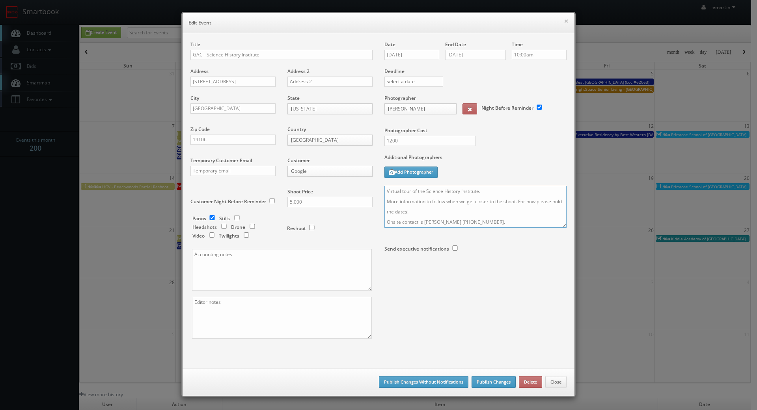
click at [384, 194] on textarea "Virtual tour of the Science History Institute. More information to follow when …" at bounding box center [475, 207] width 182 height 42
type textarea "UPDATE: Date changed to 10/27-10/28. Virtual tour of the Science History Instit…"
click at [481, 379] on button "Publish Changes" at bounding box center [493, 382] width 44 height 12
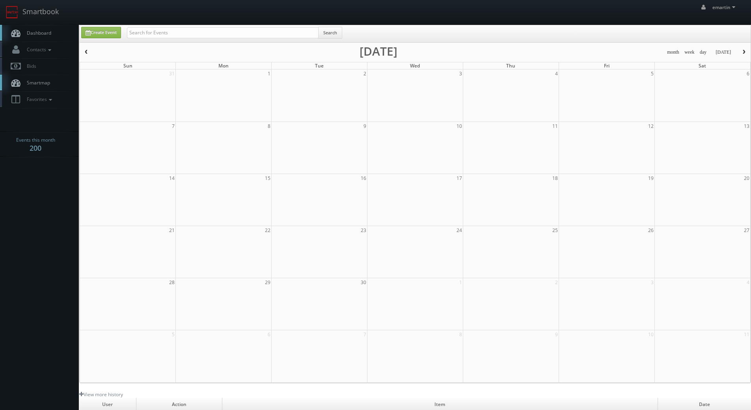
click at [41, 32] on span "Dashboard" at bounding box center [37, 33] width 28 height 7
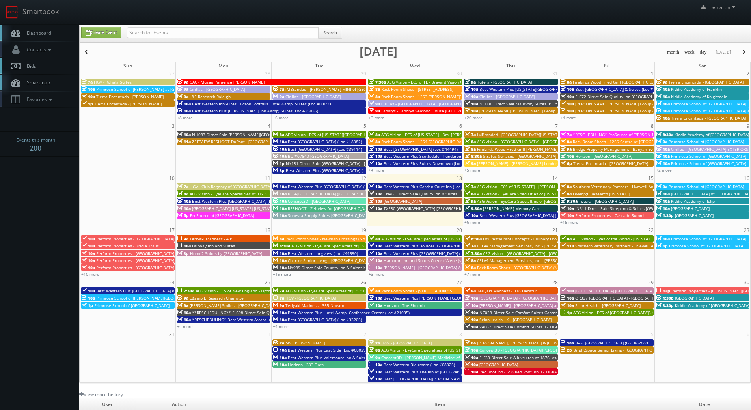
drag, startPoint x: 38, startPoint y: 31, endPoint x: 49, endPoint y: 72, distance: 42.6
click at [38, 31] on span "Dashboard" at bounding box center [37, 33] width 28 height 7
click at [47, 26] on link "Dashboard" at bounding box center [39, 33] width 79 height 16
click at [39, 34] on span "Dashboard" at bounding box center [37, 33] width 28 height 7
click at [51, 33] on span "Dashboard" at bounding box center [37, 33] width 28 height 7
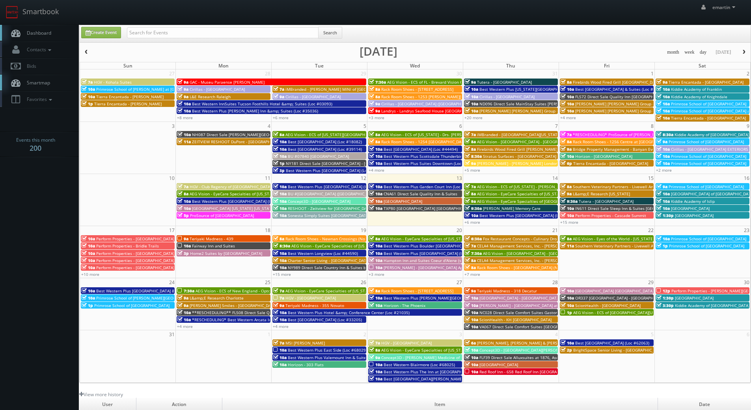
click at [56, 38] on link "Dashboard" at bounding box center [39, 33] width 79 height 16
